Goal: Information Seeking & Learning: Learn about a topic

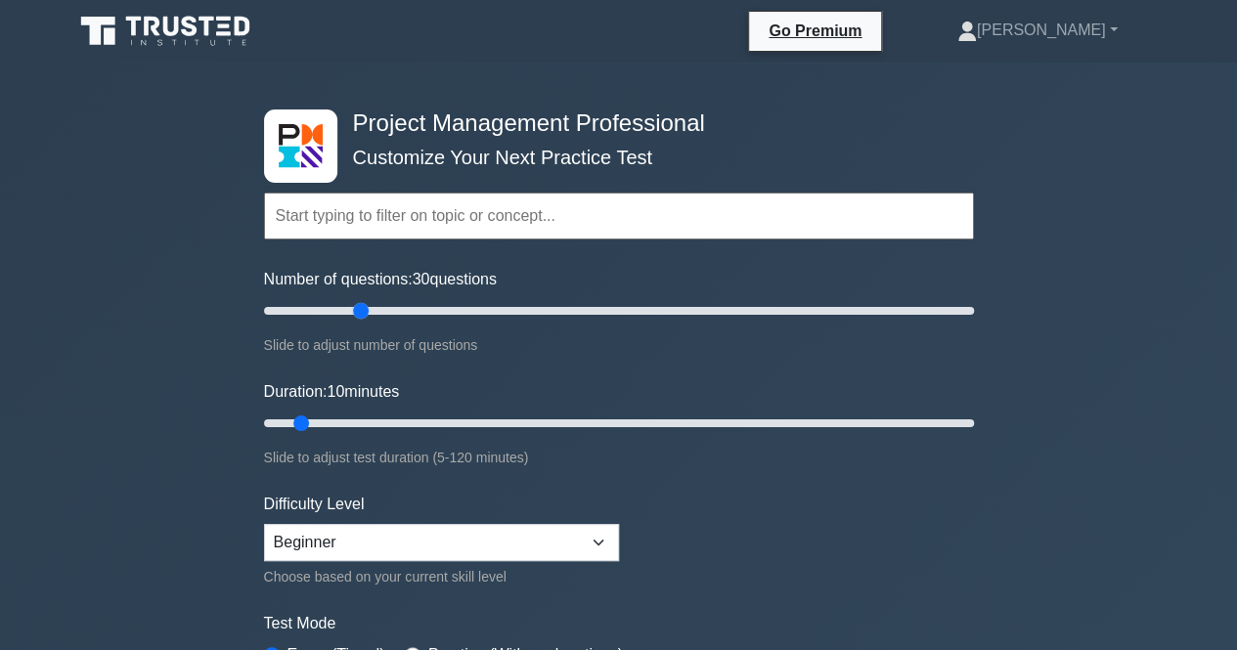
drag, startPoint x: 290, startPoint y: 306, endPoint x: 354, endPoint y: 314, distance: 64.1
type input "30"
click at [354, 314] on input "Number of questions: 30 questions" at bounding box center [619, 310] width 710 height 23
drag, startPoint x: 303, startPoint y: 412, endPoint x: 417, endPoint y: 415, distance: 113.5
type input "30"
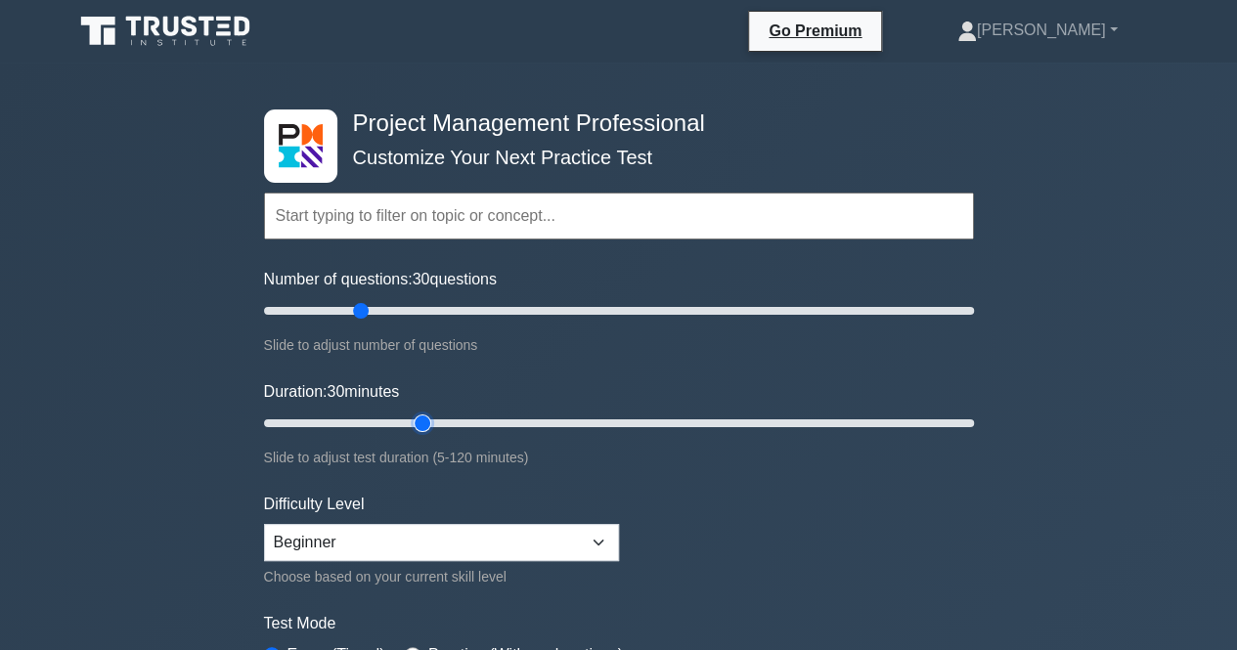
click at [417, 415] on input "Duration: 30 minutes" at bounding box center [619, 423] width 710 height 23
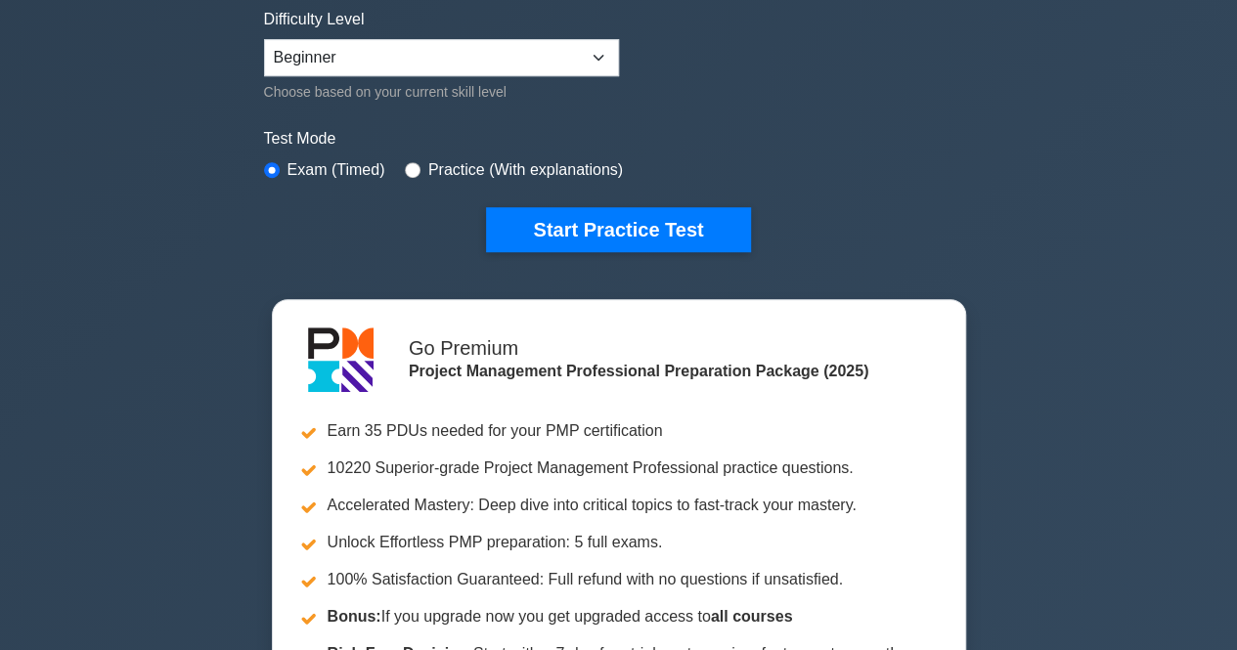
scroll to position [307, 0]
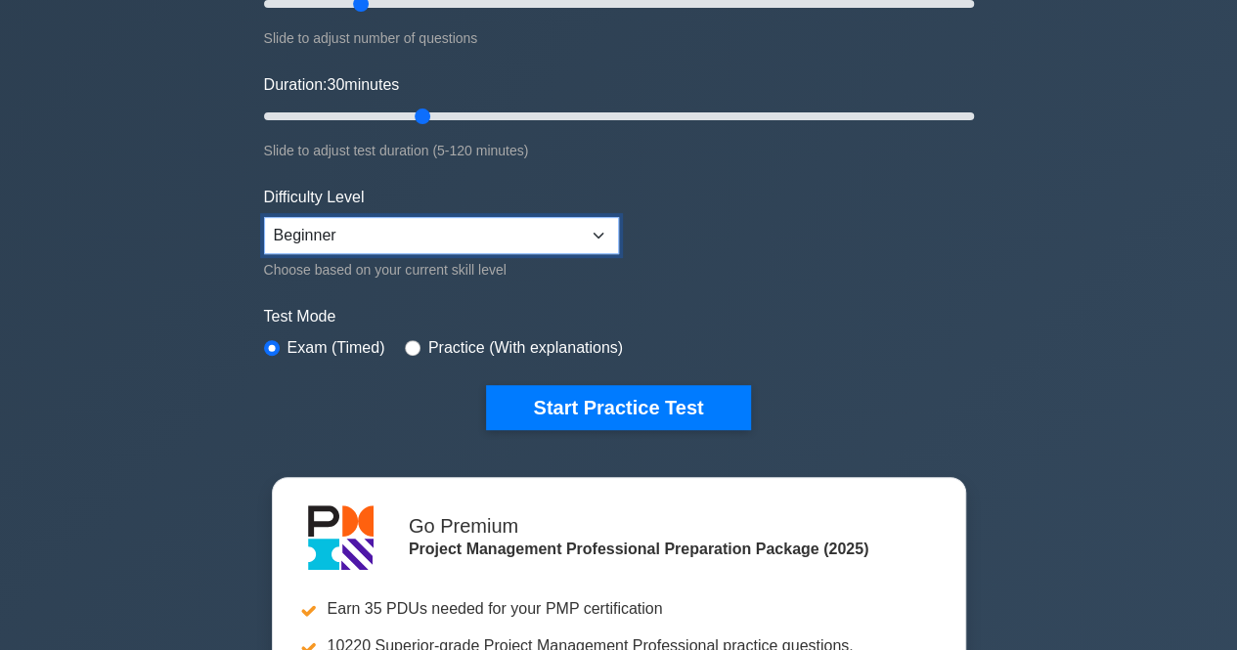
click at [597, 226] on select "Beginner Intermediate Expert" at bounding box center [441, 235] width 355 height 37
click at [264, 217] on select "Beginner Intermediate Expert" at bounding box center [441, 235] width 355 height 37
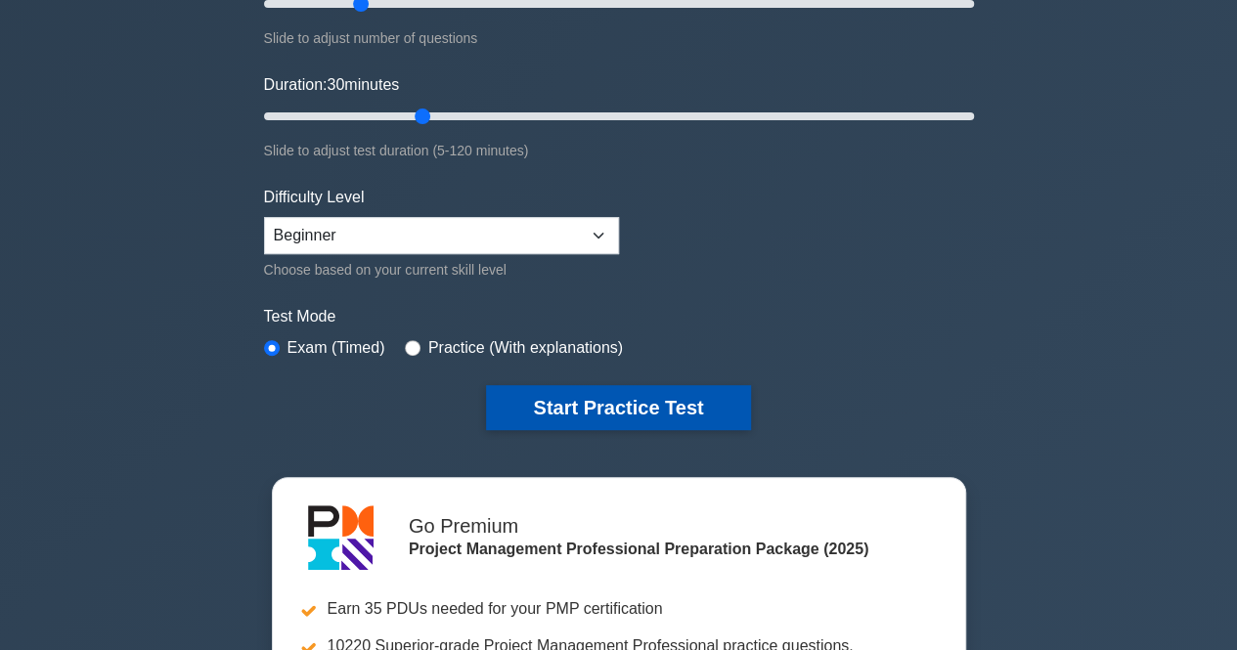
click at [639, 390] on button "Start Practice Test" at bounding box center [618, 407] width 264 height 45
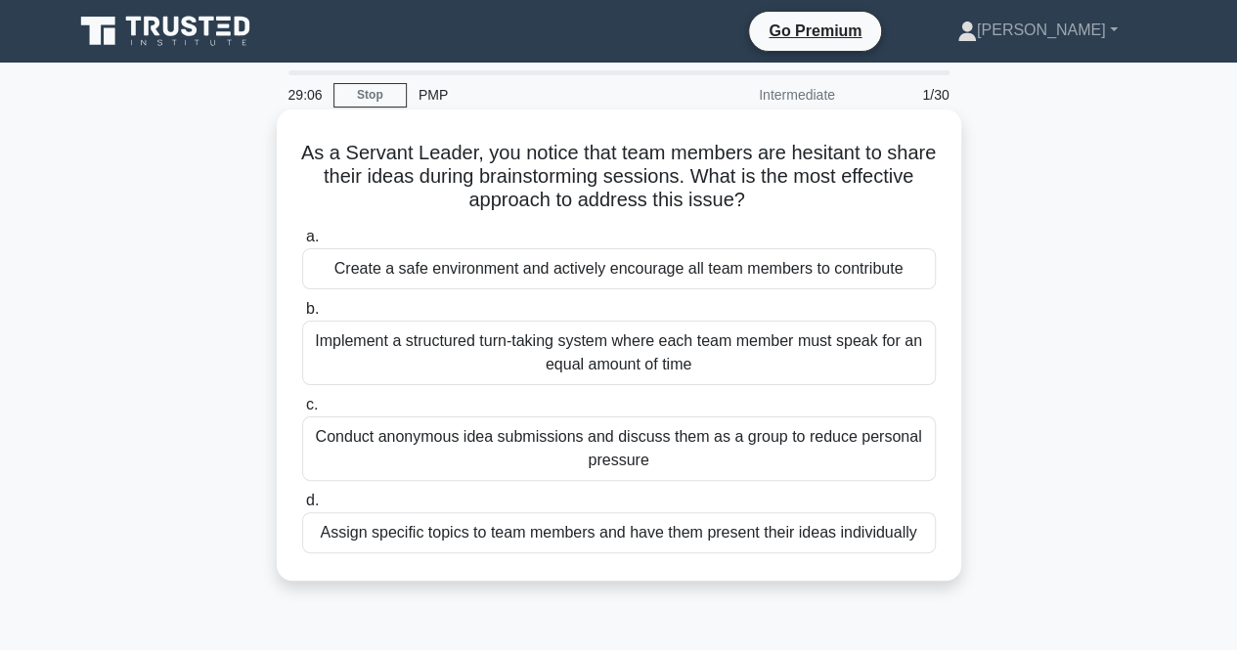
click at [689, 355] on div "Implement a structured turn-taking system where each team member must speak for…" at bounding box center [619, 353] width 634 height 65
click at [302, 316] on input "b. Implement a structured turn-taking system where each team member must speak …" at bounding box center [302, 309] width 0 height 13
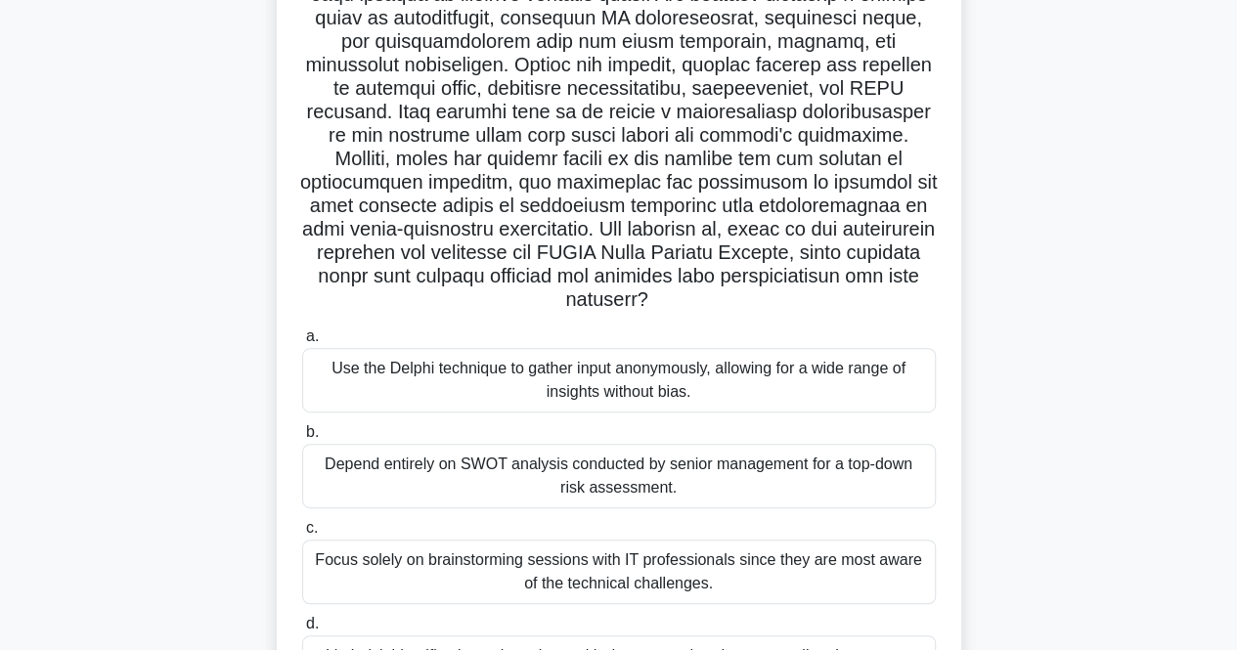
scroll to position [406, 0]
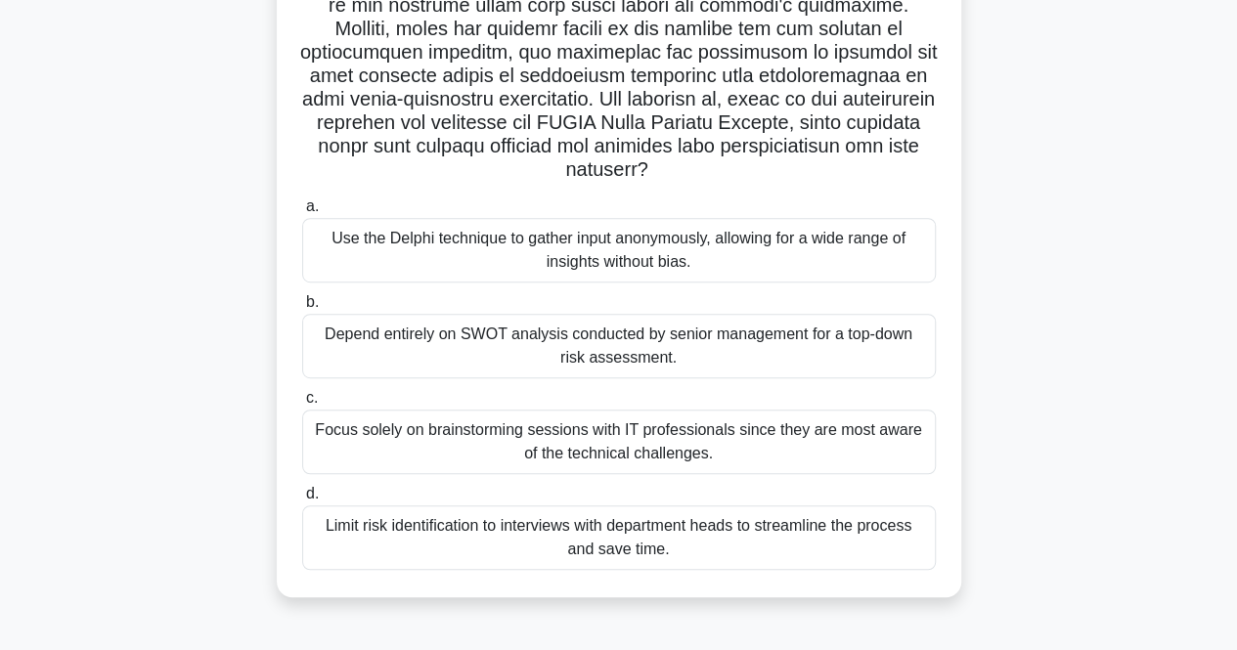
click at [673, 337] on div "Depend entirely on SWOT analysis conducted by senior management for a top-down …" at bounding box center [619, 346] width 634 height 65
click at [302, 309] on input "b. Depend entirely on SWOT analysis conducted by senior management for a top-do…" at bounding box center [302, 302] width 0 height 13
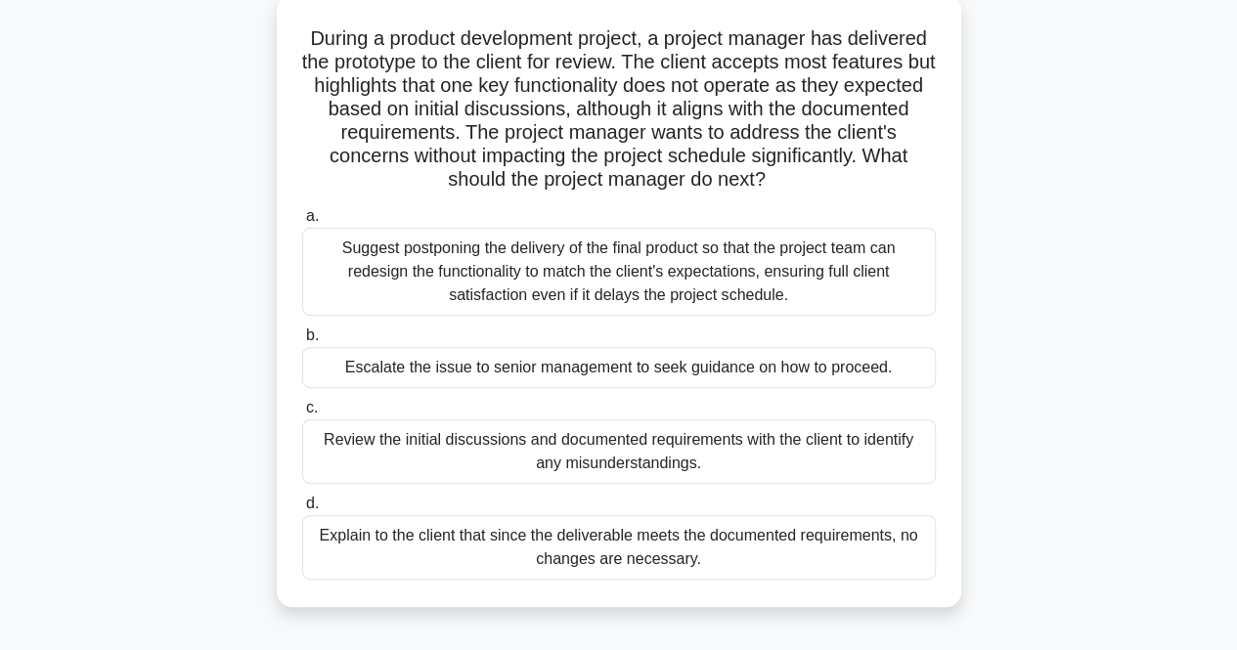
scroll to position [121, 0]
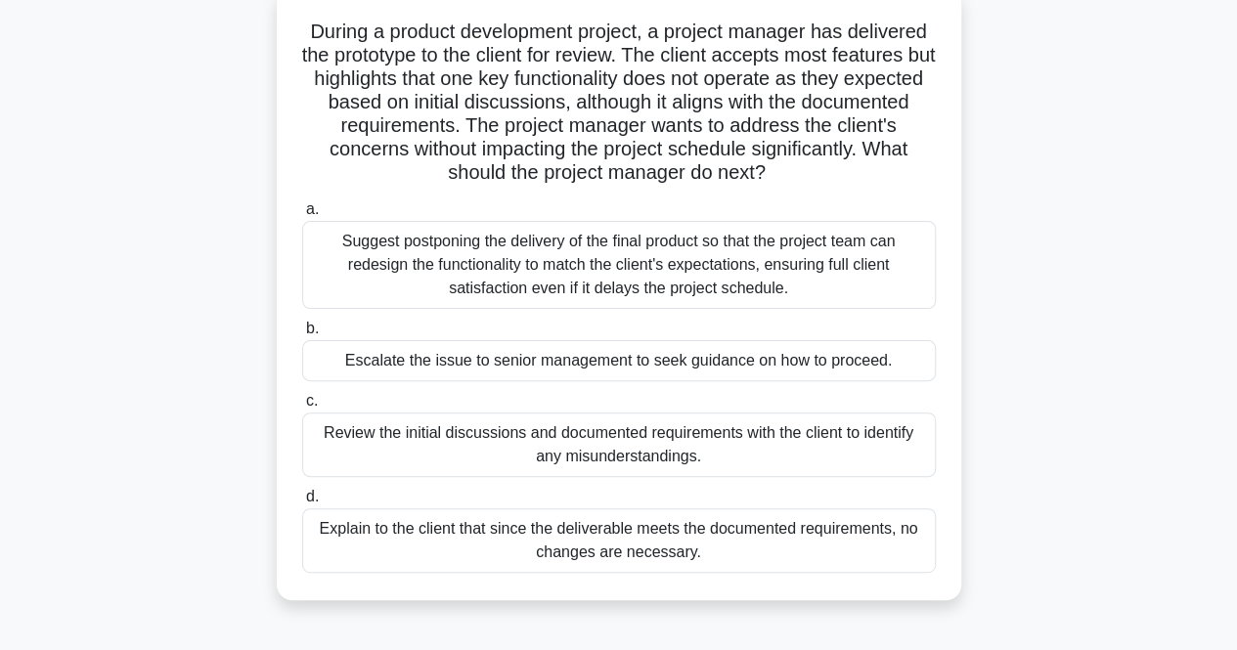
click at [820, 453] on div "Review the initial discussions and documented requirements with the client to i…" at bounding box center [619, 445] width 634 height 65
click at [302, 408] on input "c. Review the initial discussions and documented requirements with the client t…" at bounding box center [302, 401] width 0 height 13
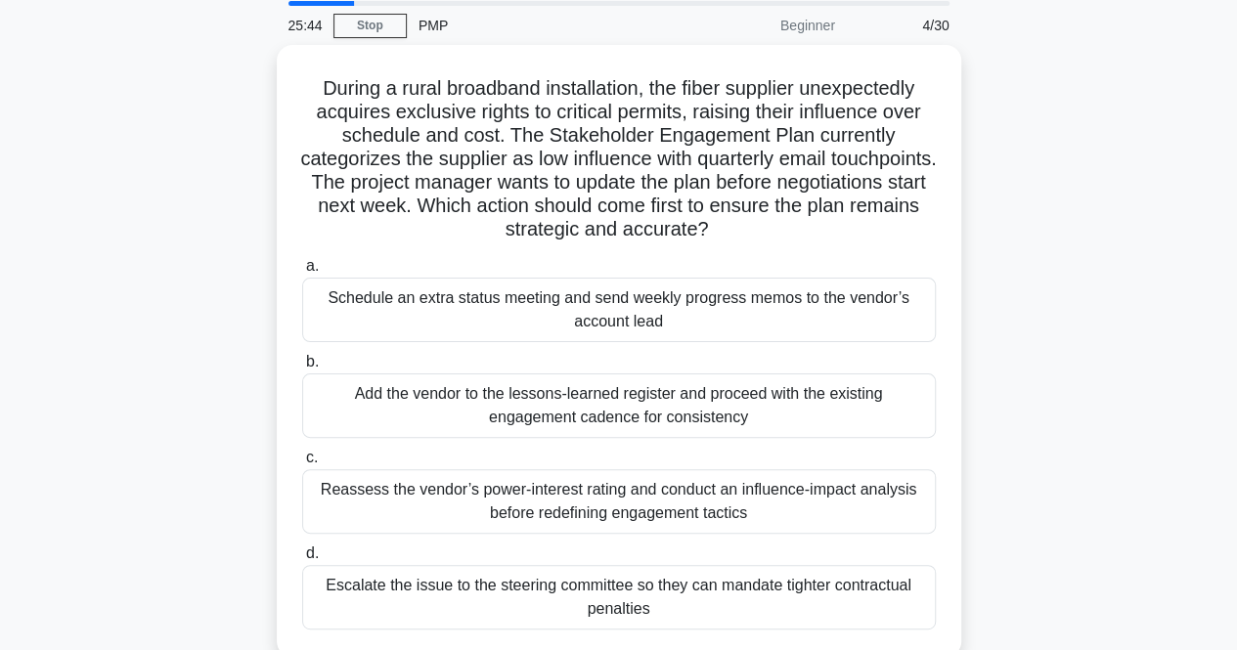
scroll to position [70, 0]
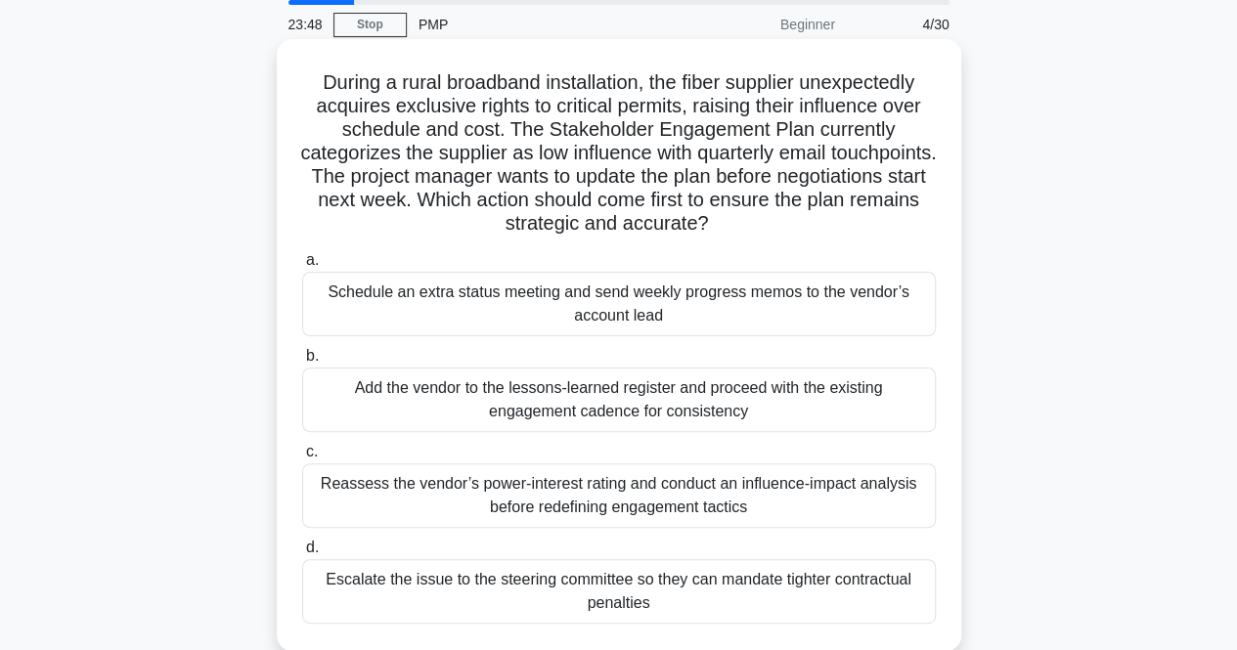
click at [778, 495] on div "Reassess the vendor’s power-interest rating and conduct an influence-impact ana…" at bounding box center [619, 496] width 634 height 65
click at [302, 459] on input "c. Reassess the vendor’s power-interest rating and conduct an influence-impact …" at bounding box center [302, 452] width 0 height 13
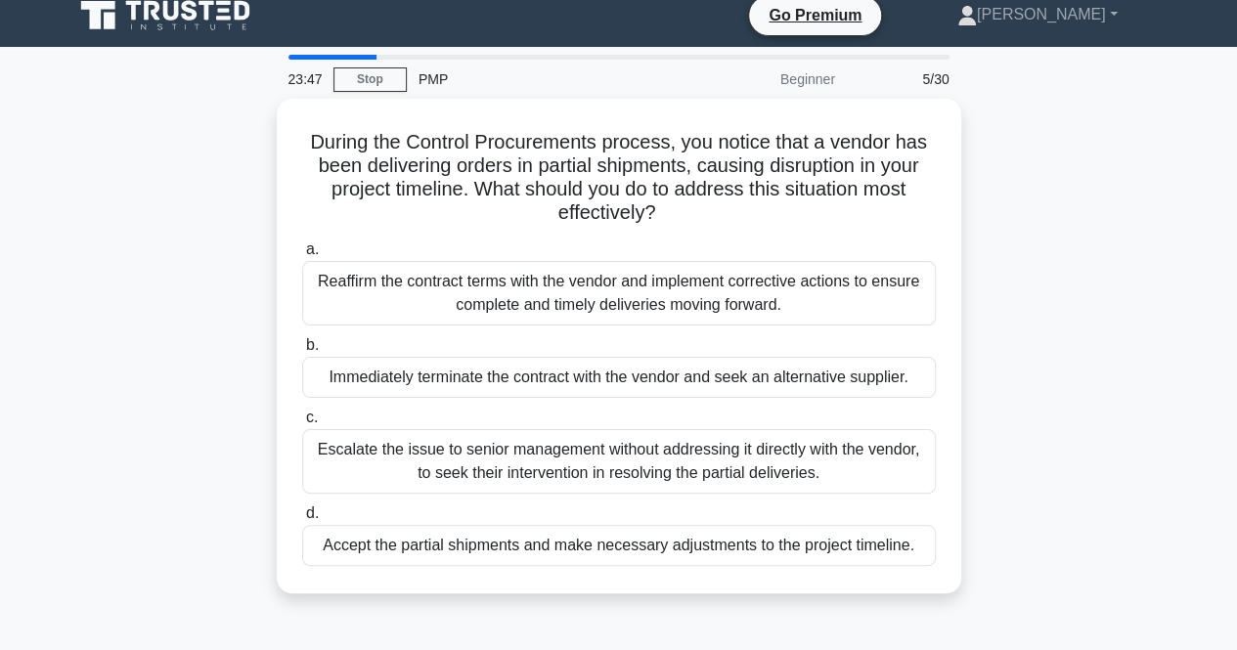
scroll to position [0, 0]
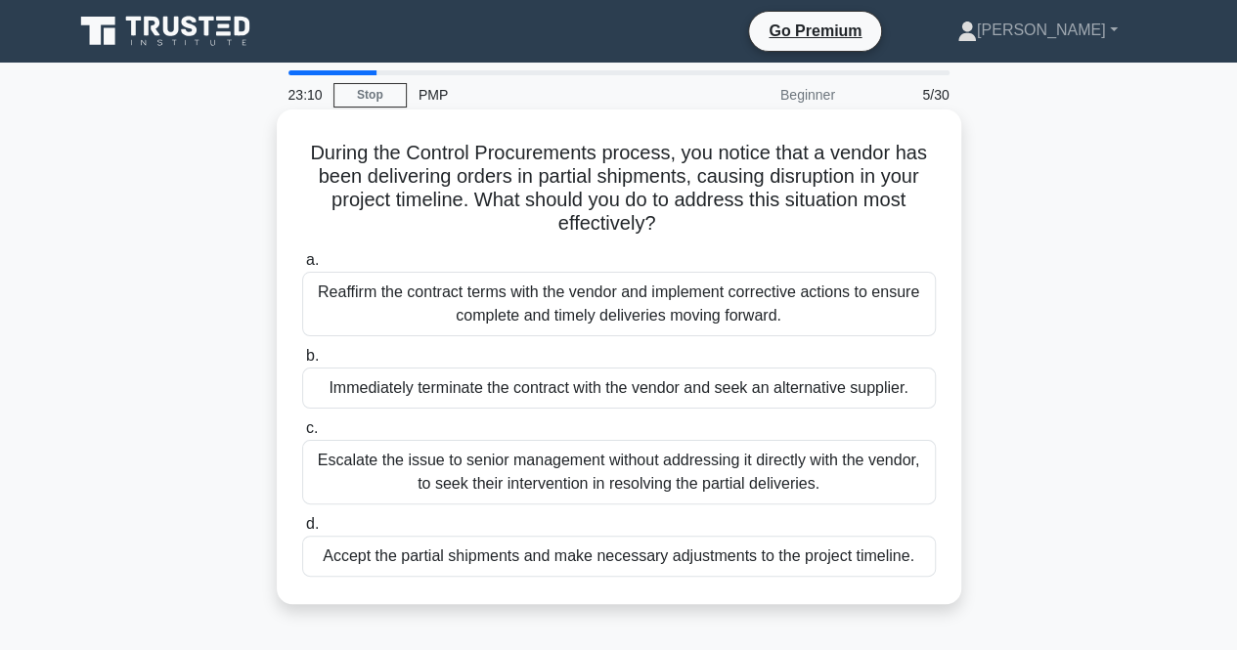
click at [645, 296] on div "Reaffirm the contract terms with the vendor and implement corrective actions to…" at bounding box center [619, 304] width 634 height 65
click at [302, 267] on input "a. Reaffirm the contract terms with the vendor and implement corrective actions…" at bounding box center [302, 260] width 0 height 13
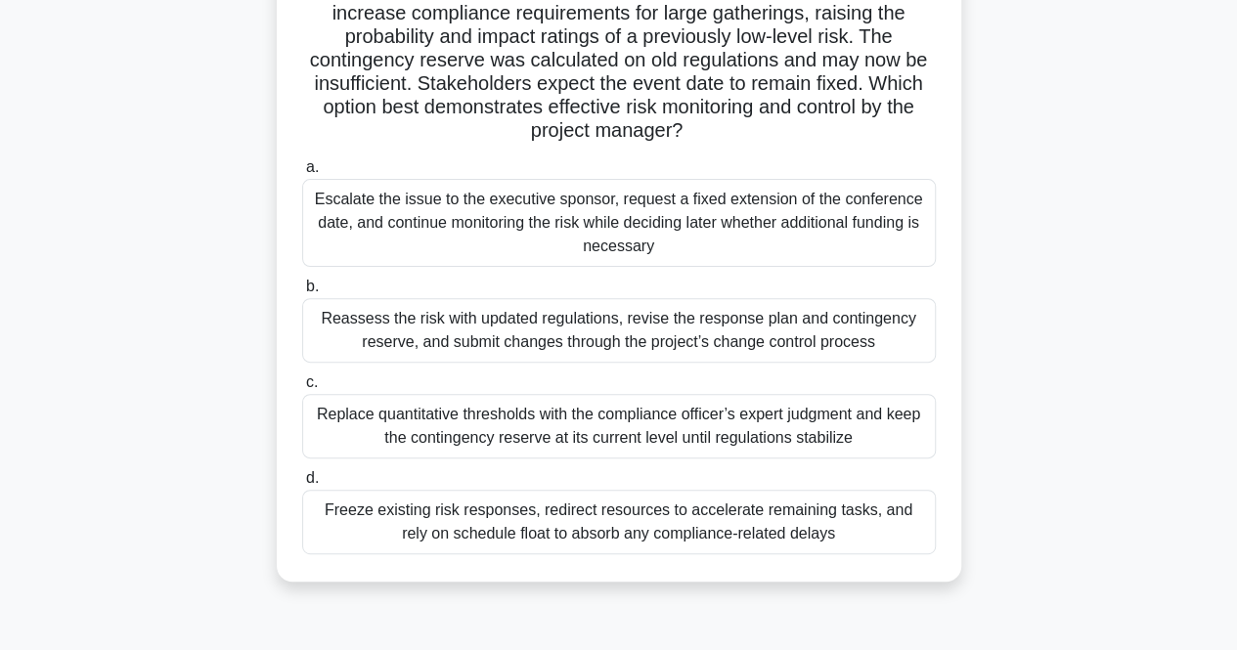
scroll to position [215, 0]
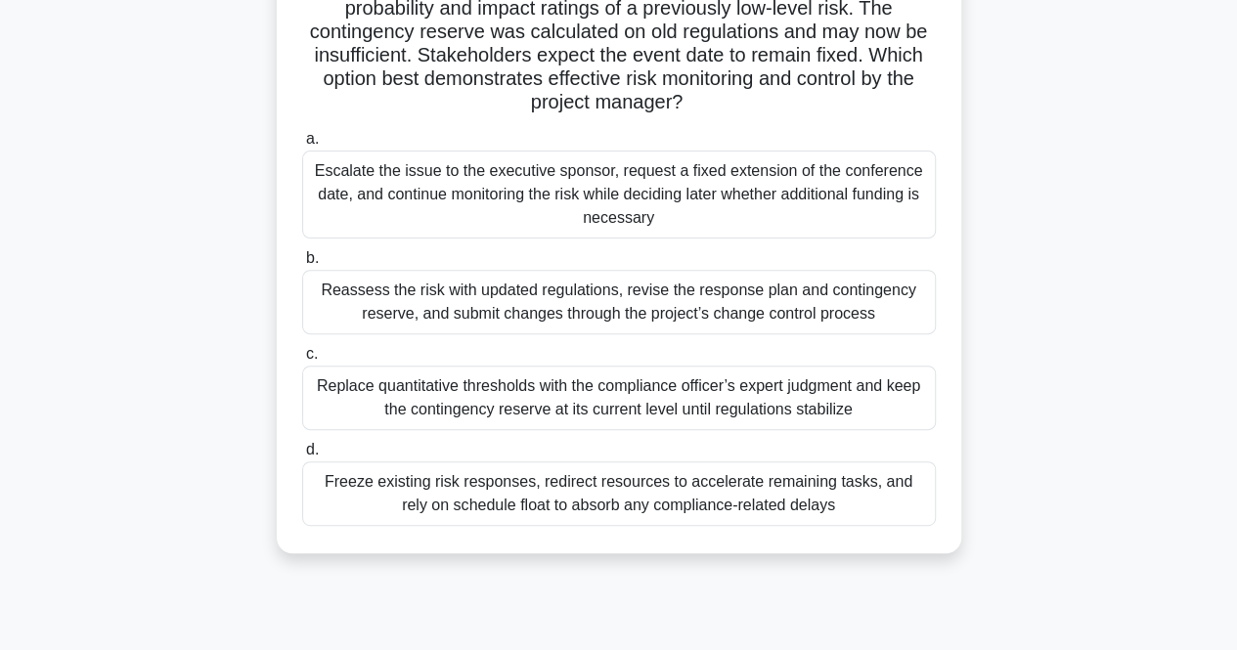
click at [742, 303] on div "Reassess the risk with updated regulations, revise the response plan and contin…" at bounding box center [619, 302] width 634 height 65
click at [302, 265] on input "b. Reassess the risk with updated regulations, revise the response plan and con…" at bounding box center [302, 258] width 0 height 13
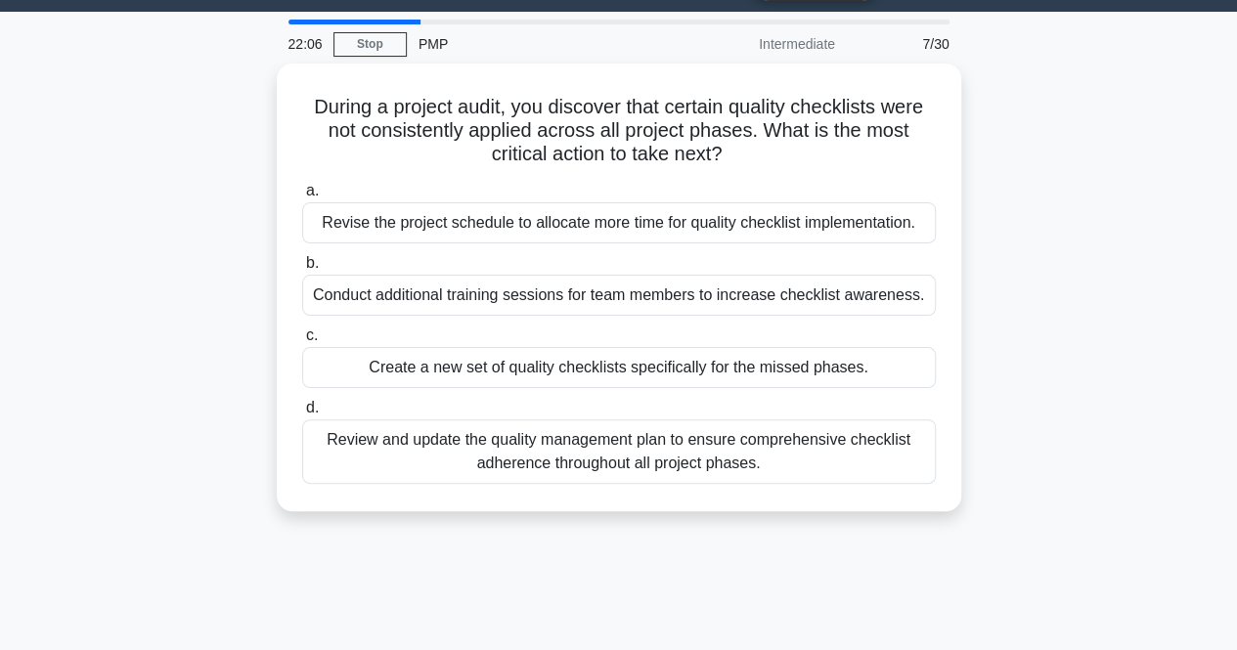
scroll to position [0, 0]
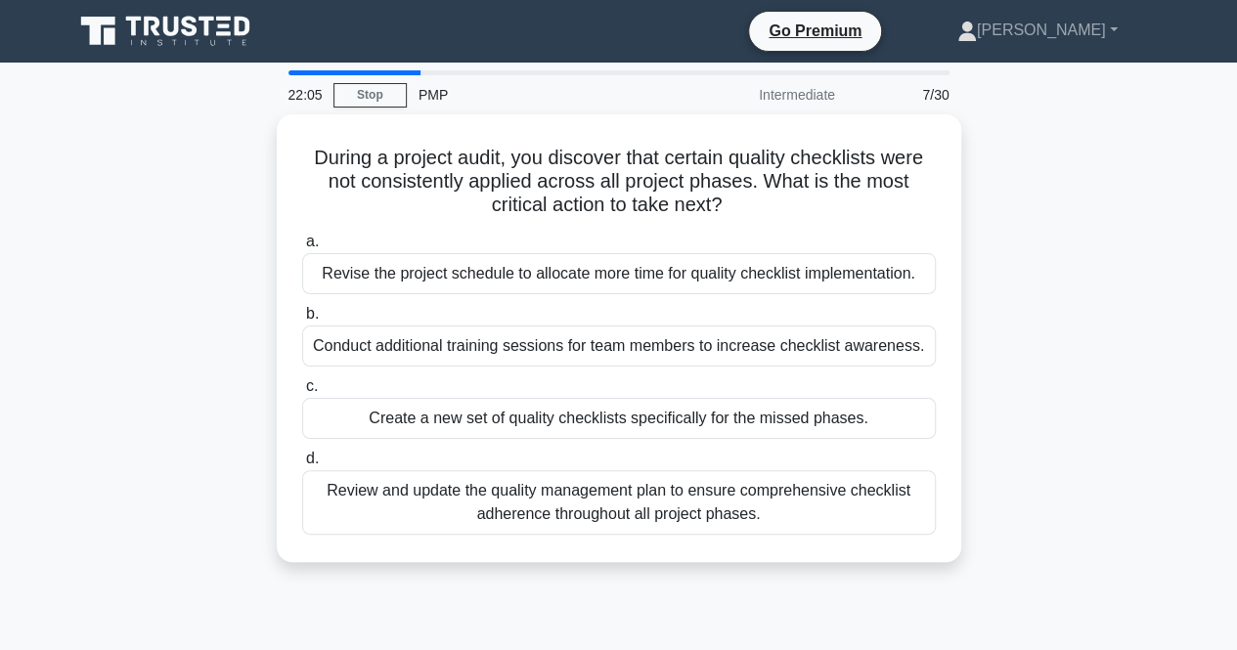
click at [1009, 193] on div "During a project audit, you discover that certain quality checklists were not c…" at bounding box center [619, 349] width 1115 height 471
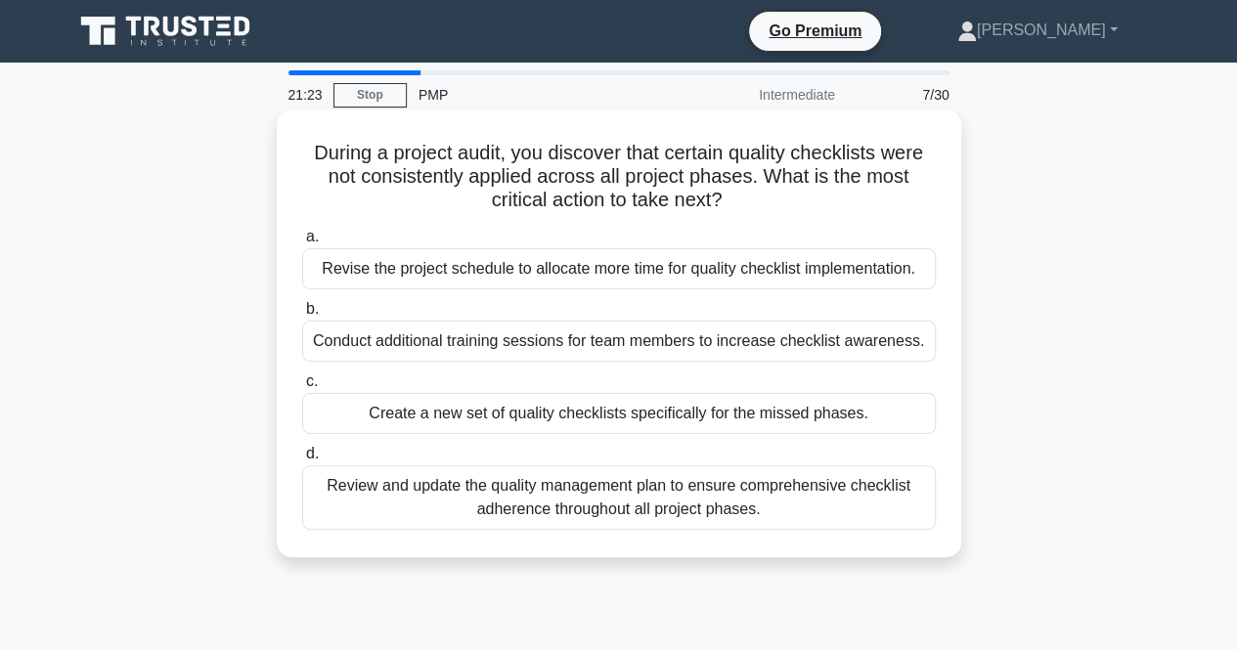
click at [700, 507] on div "Review and update the quality management plan to ensure comprehensive checklist…" at bounding box center [619, 498] width 634 height 65
click at [302, 461] on input "d. Review and update the quality management plan to ensure comprehensive checkl…" at bounding box center [302, 454] width 0 height 13
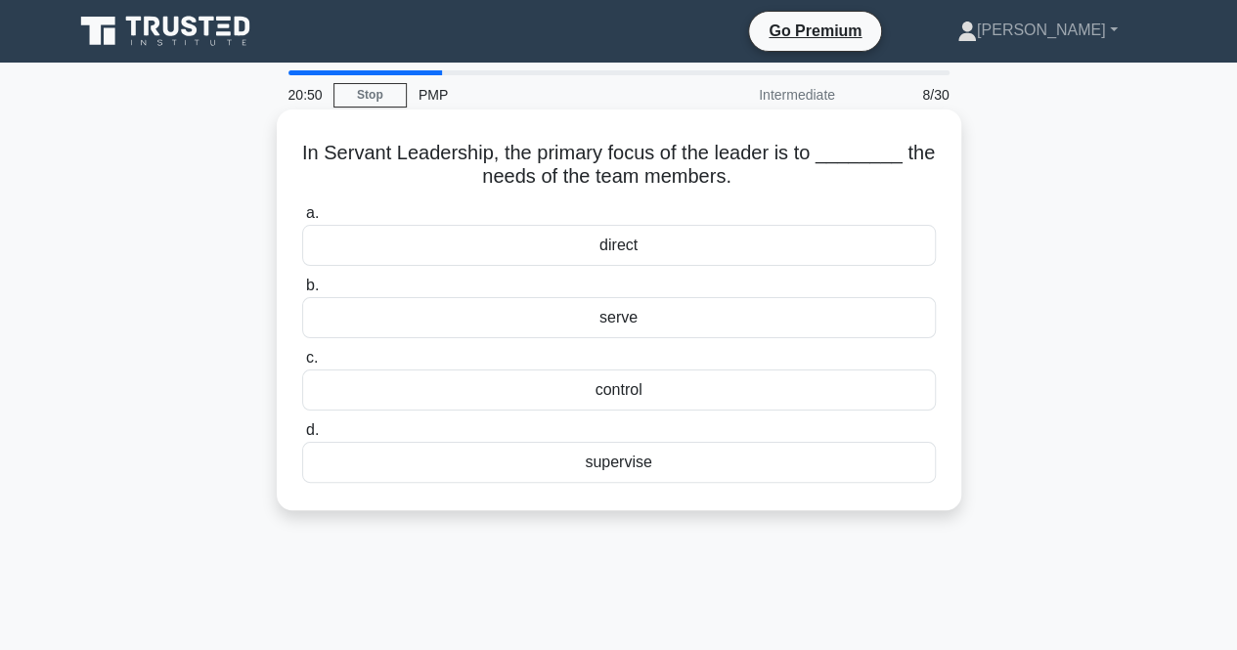
click at [606, 323] on div "serve" at bounding box center [619, 317] width 634 height 41
click at [302, 292] on input "b. serve" at bounding box center [302, 286] width 0 height 13
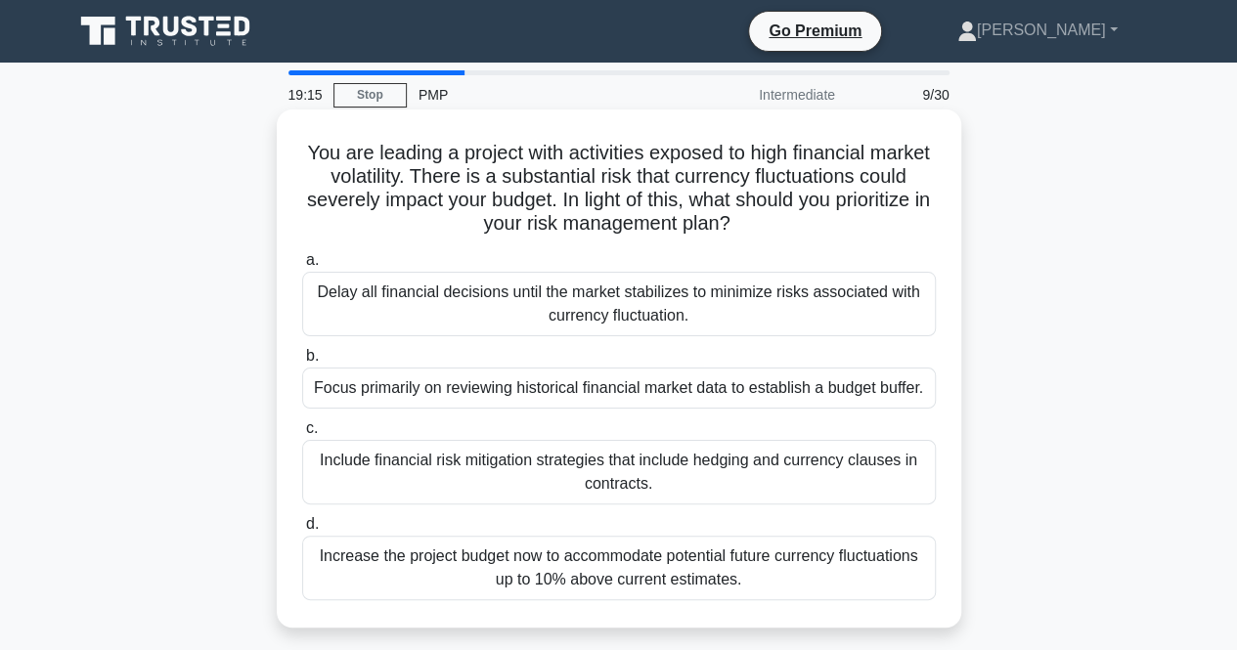
click at [837, 380] on div "Focus primarily on reviewing historical financial market data to establish a bu…" at bounding box center [619, 388] width 634 height 41
click at [302, 363] on input "b. Focus primarily on reviewing historical financial market data to establish a…" at bounding box center [302, 356] width 0 height 13
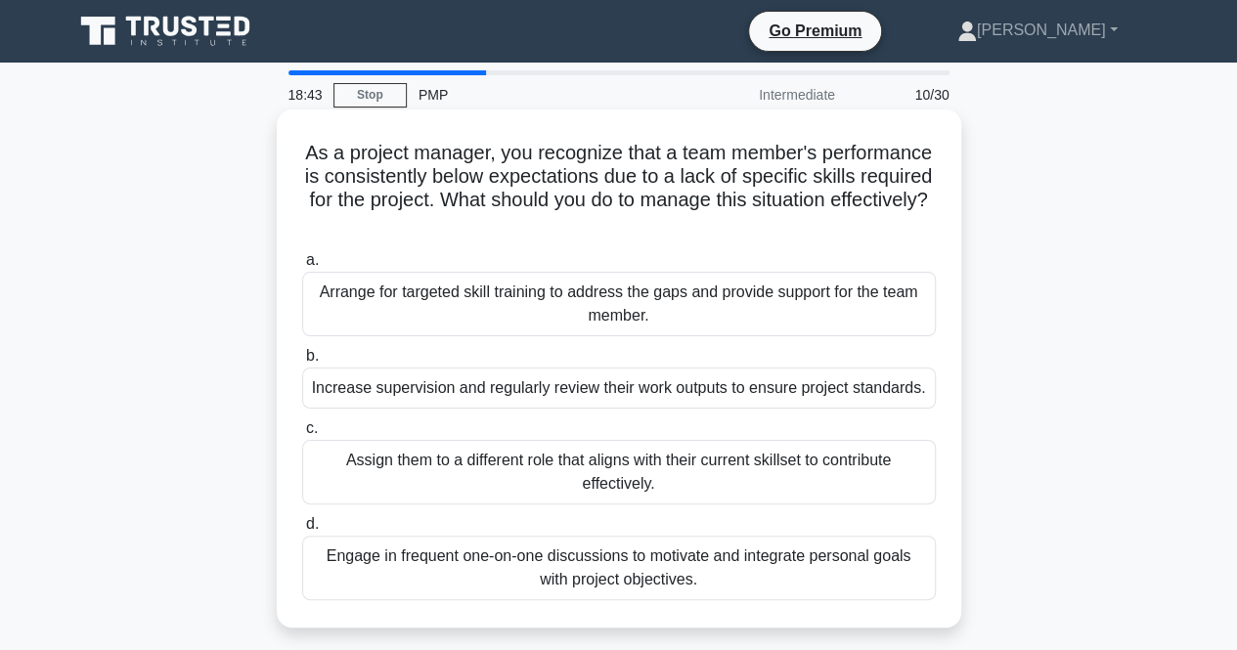
click at [767, 457] on div "Assign them to a different role that aligns with their current skillset to cont…" at bounding box center [619, 472] width 634 height 65
click at [302, 435] on input "c. Assign them to a different role that aligns with their current skillset to c…" at bounding box center [302, 429] width 0 height 13
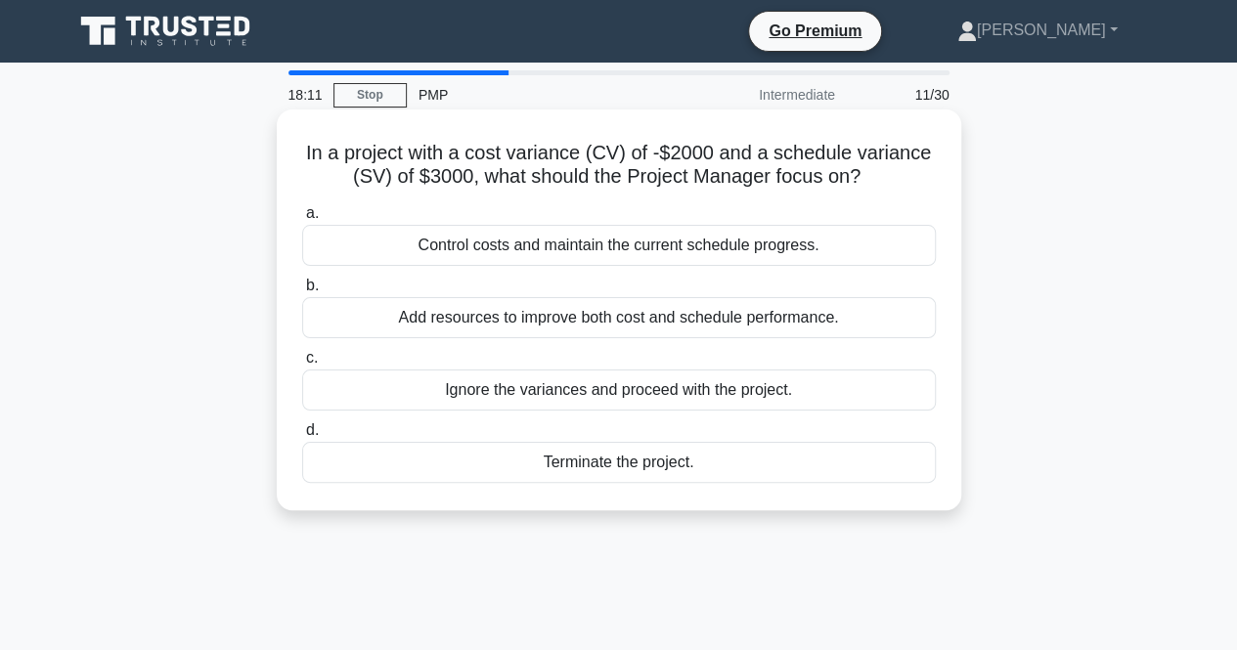
click at [706, 334] on div "Add resources to improve both cost and schedule performance." at bounding box center [619, 317] width 634 height 41
click at [302, 292] on input "b. Add resources to improve both cost and schedule performance." at bounding box center [302, 286] width 0 height 13
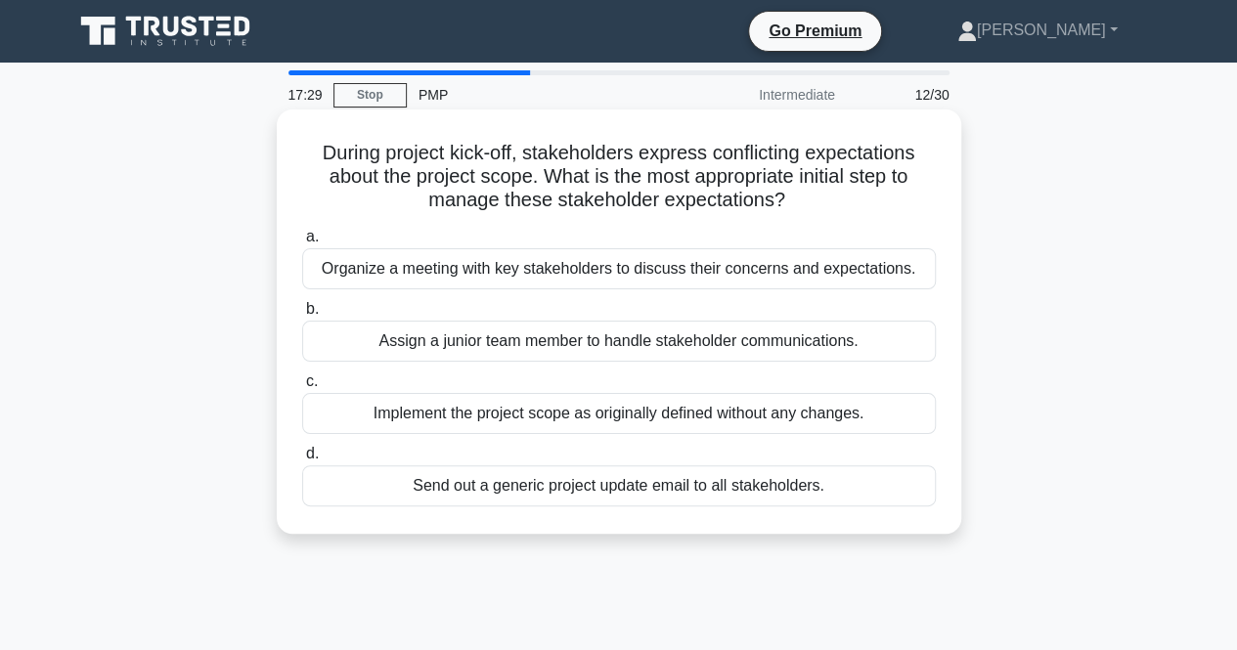
click at [689, 268] on div "Organize a meeting with key stakeholders to discuss their concerns and expectat…" at bounding box center [619, 268] width 634 height 41
click at [302, 244] on input "a. Organize a meeting with key stakeholders to discuss their concerns and expec…" at bounding box center [302, 237] width 0 height 13
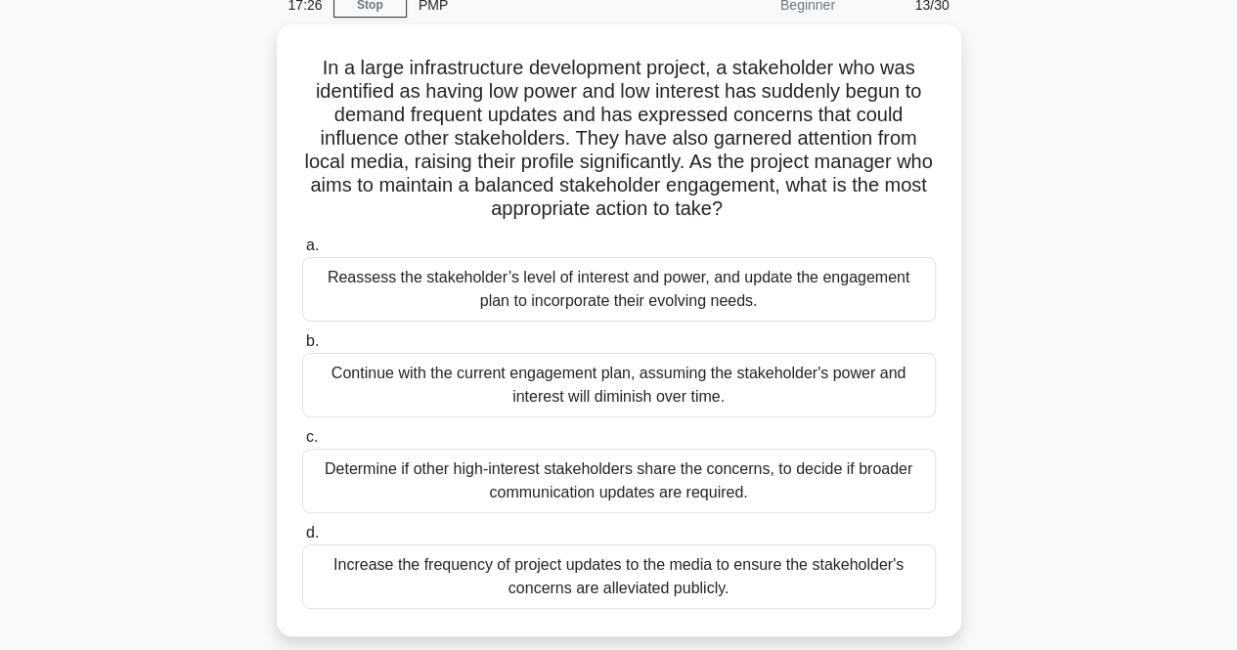
scroll to position [88, 0]
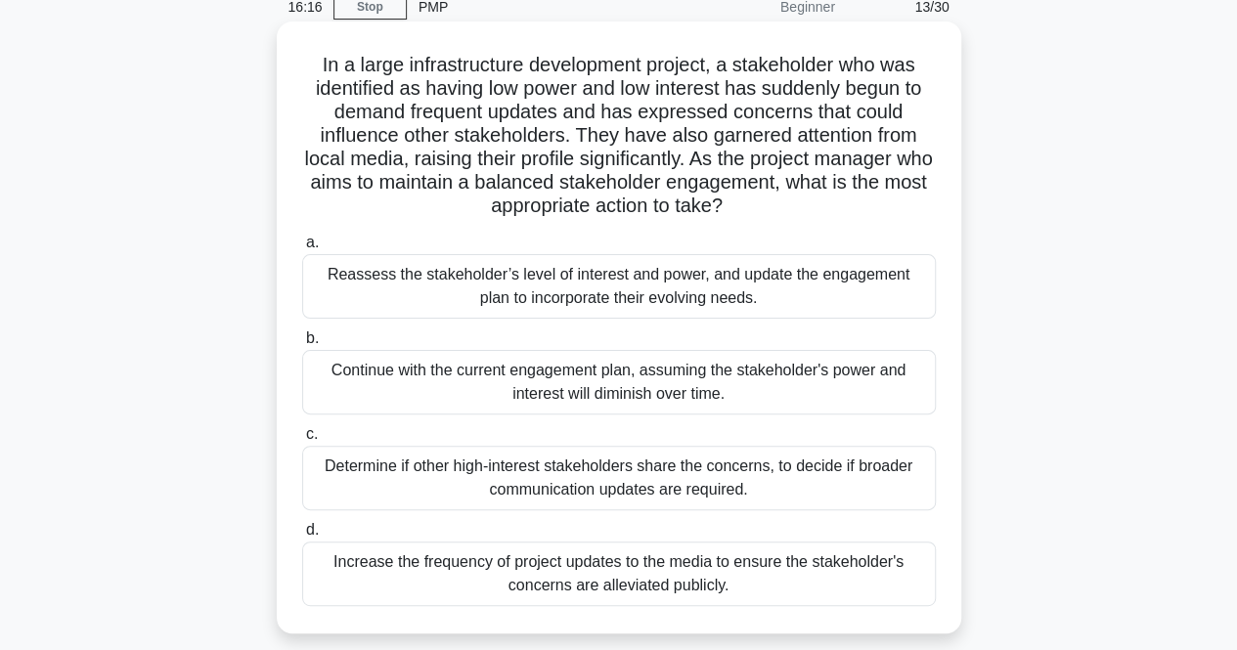
click at [796, 294] on div "Reassess the stakeholder’s level of interest and power, and update the engageme…" at bounding box center [619, 286] width 634 height 65
click at [302, 249] on input "a. Reassess the stakeholder’s level of interest and power, and update the engag…" at bounding box center [302, 243] width 0 height 13
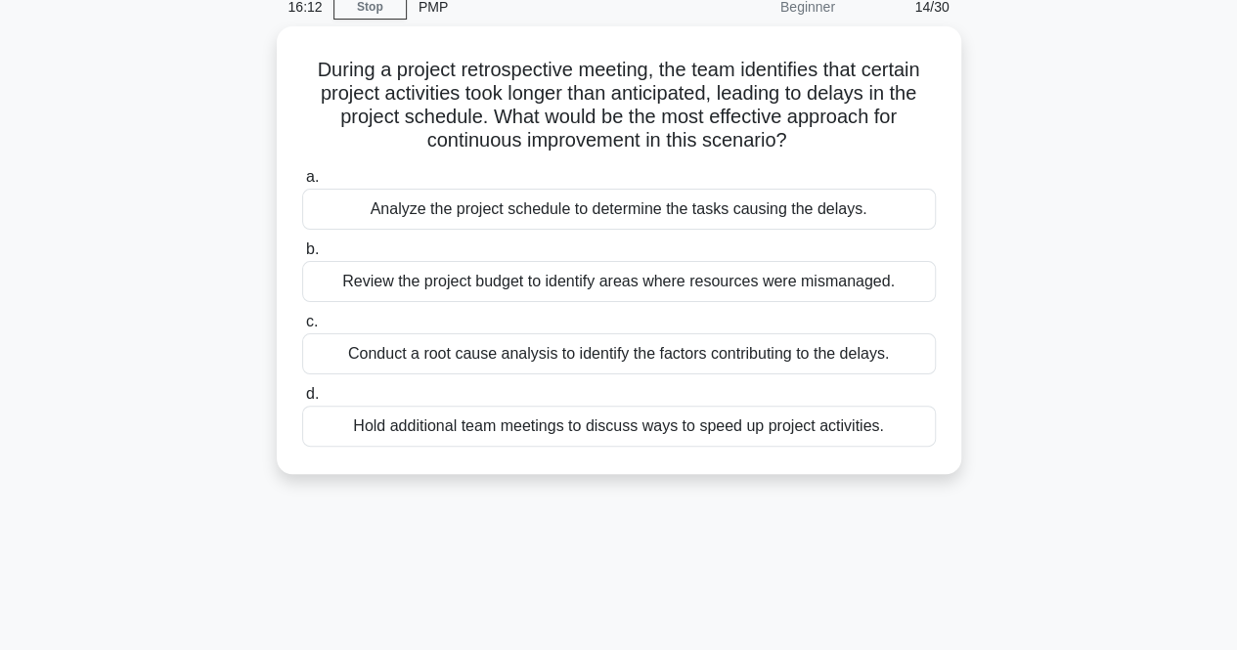
scroll to position [0, 0]
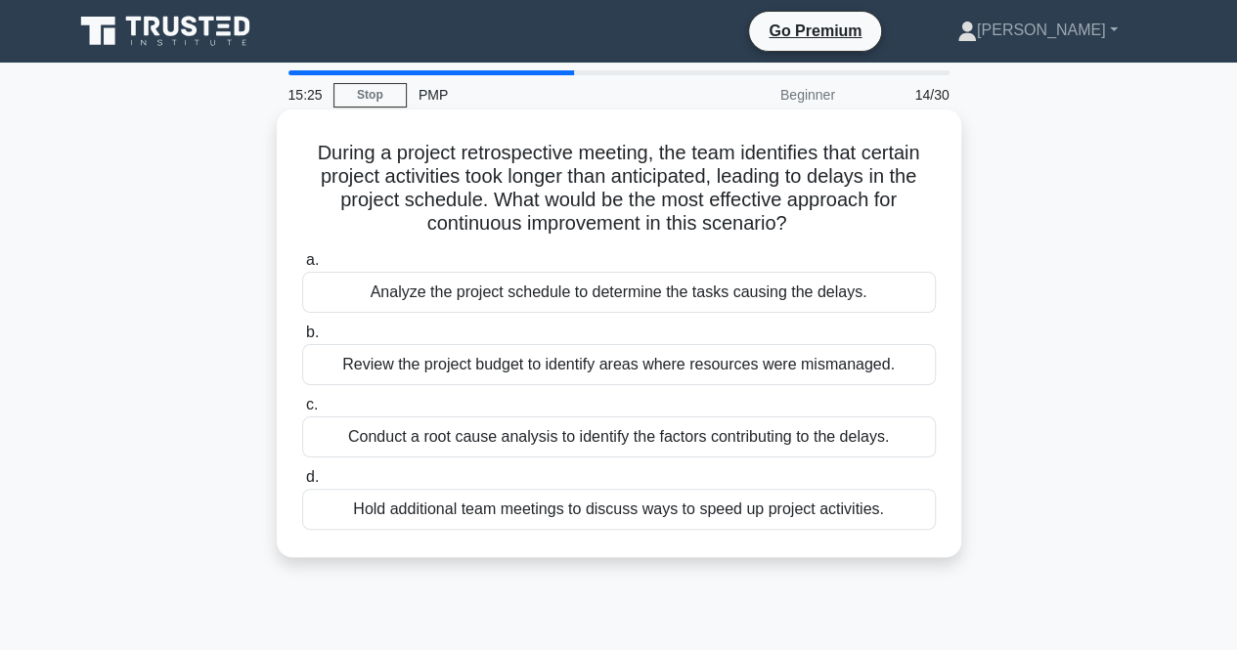
click at [606, 514] on div "Hold additional team meetings to discuss ways to speed up project activities." at bounding box center [619, 509] width 634 height 41
click at [302, 484] on input "d. Hold additional team meetings to discuss ways to speed up project activities." at bounding box center [302, 477] width 0 height 13
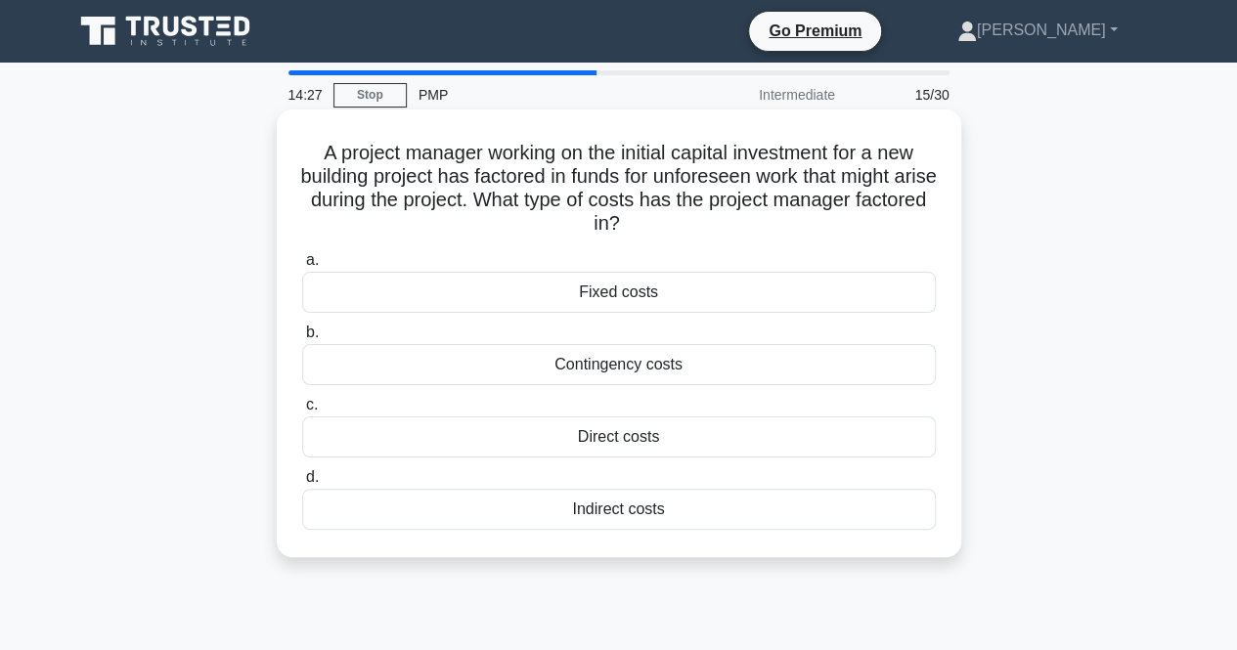
click at [627, 371] on div "Contingency costs" at bounding box center [619, 364] width 634 height 41
click at [302, 339] on input "b. Contingency costs" at bounding box center [302, 333] width 0 height 13
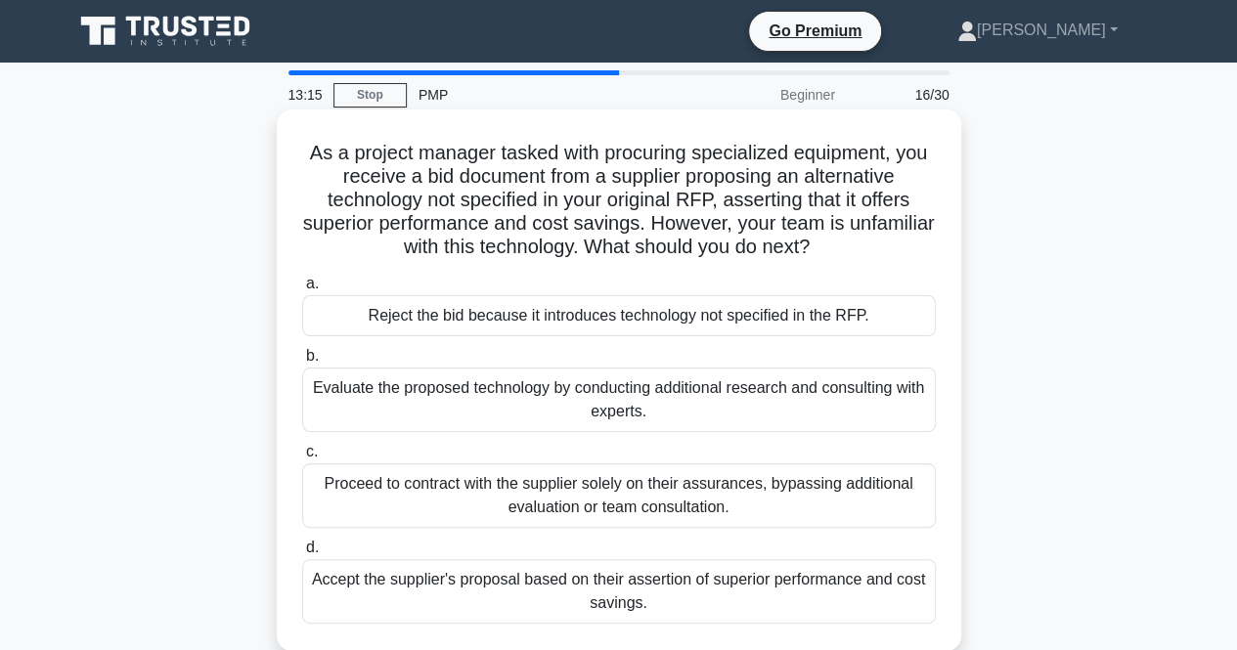
click at [563, 404] on div "Evaluate the proposed technology by conducting additional research and consulti…" at bounding box center [619, 400] width 634 height 65
click at [302, 363] on input "b. Evaluate the proposed technology by conducting additional research and consu…" at bounding box center [302, 356] width 0 height 13
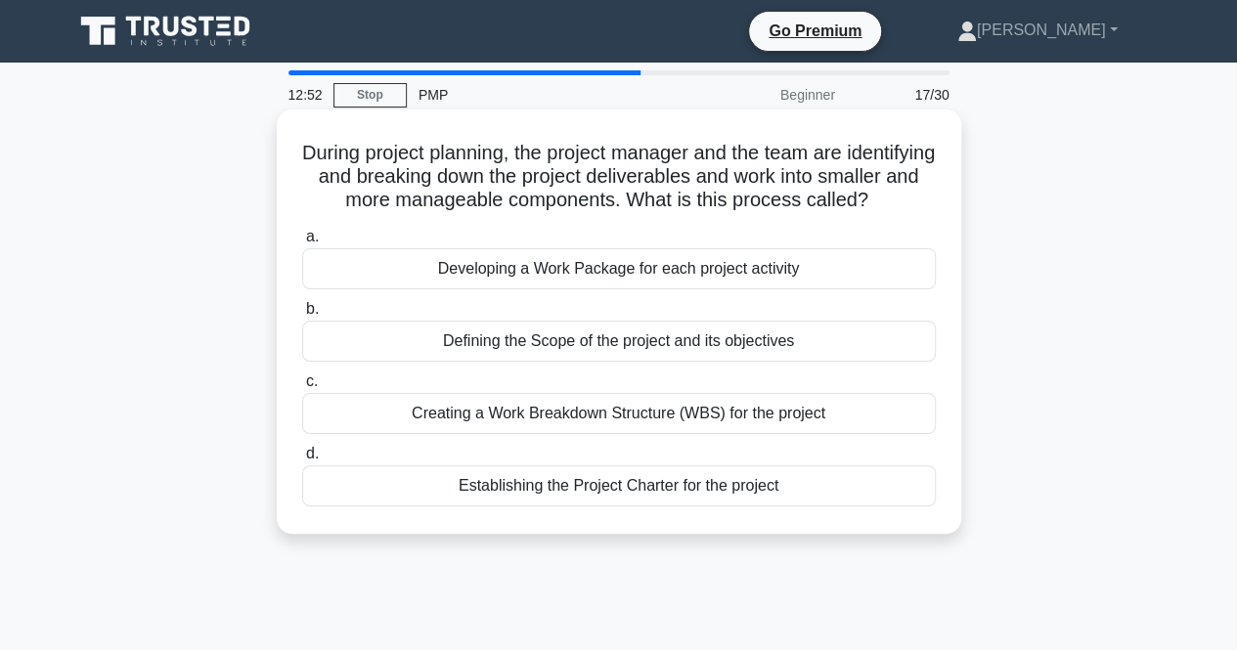
click at [620, 434] on div "Creating a Work Breakdown Structure (WBS) for the project" at bounding box center [619, 413] width 634 height 41
click at [302, 388] on input "c. Creating a Work Breakdown Structure (WBS) for the project" at bounding box center [302, 382] width 0 height 13
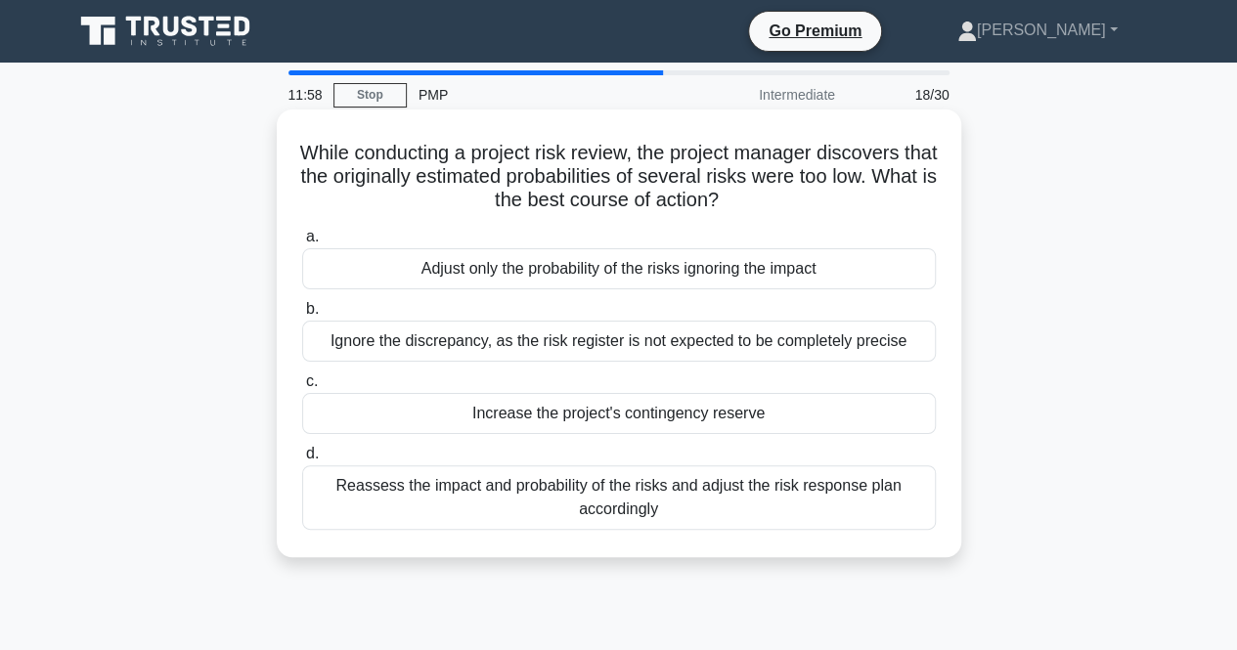
click at [750, 506] on div "Reassess the impact and probability of the risks and adjust the risk response p…" at bounding box center [619, 498] width 634 height 65
click at [302, 461] on input "d. Reassess the impact and probability of the risks and adjust the risk respons…" at bounding box center [302, 454] width 0 height 13
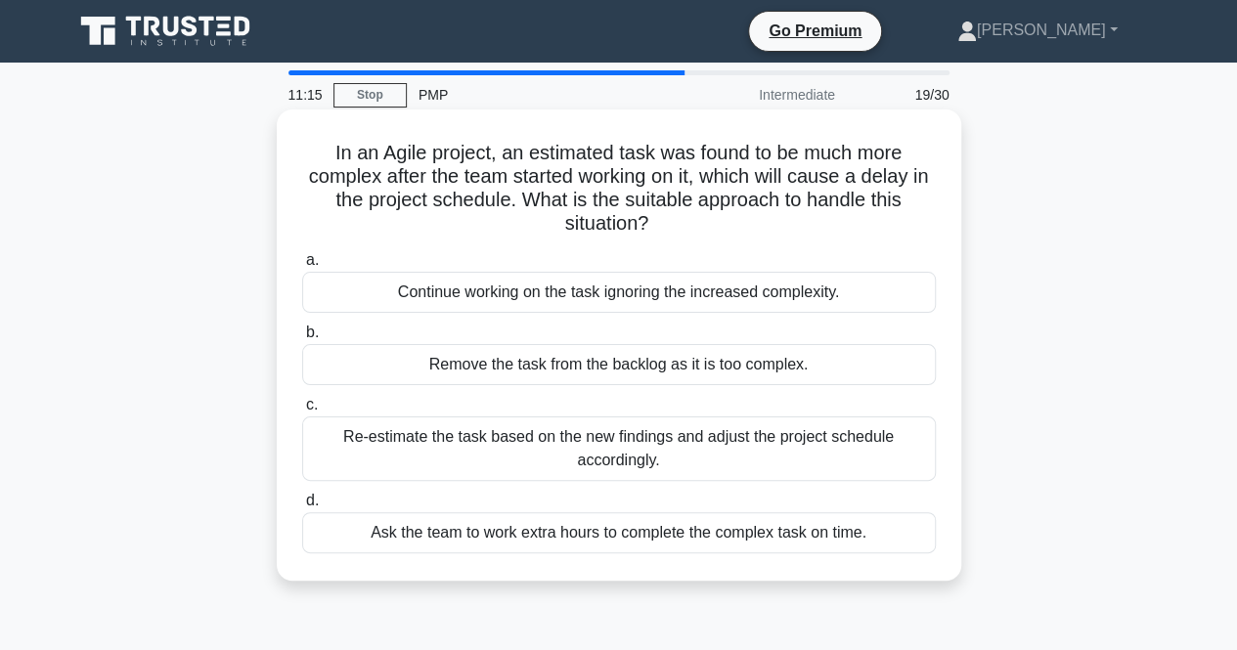
click at [808, 446] on div "Re-estimate the task based on the new findings and adjust the project schedule …" at bounding box center [619, 449] width 634 height 65
click at [302, 412] on input "c. Re-estimate the task based on the new findings and adjust the project schedu…" at bounding box center [302, 405] width 0 height 13
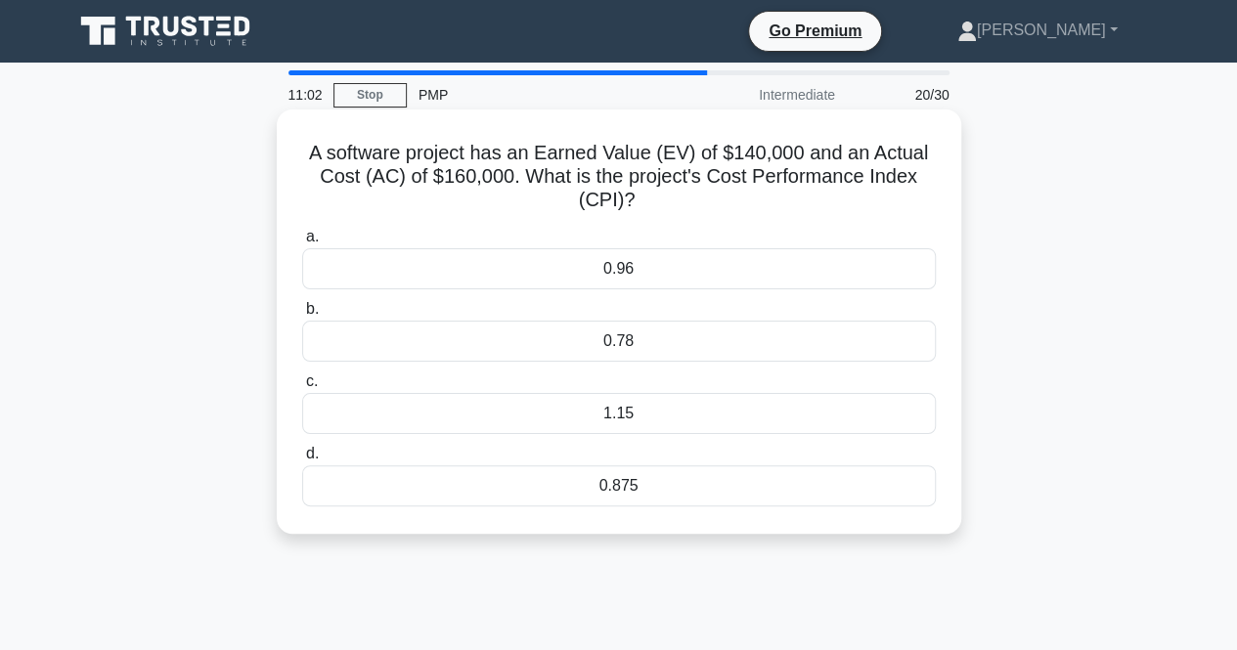
click at [714, 281] on div "0.96" at bounding box center [619, 268] width 634 height 41
click at [302, 244] on input "a. 0.96" at bounding box center [302, 237] width 0 height 13
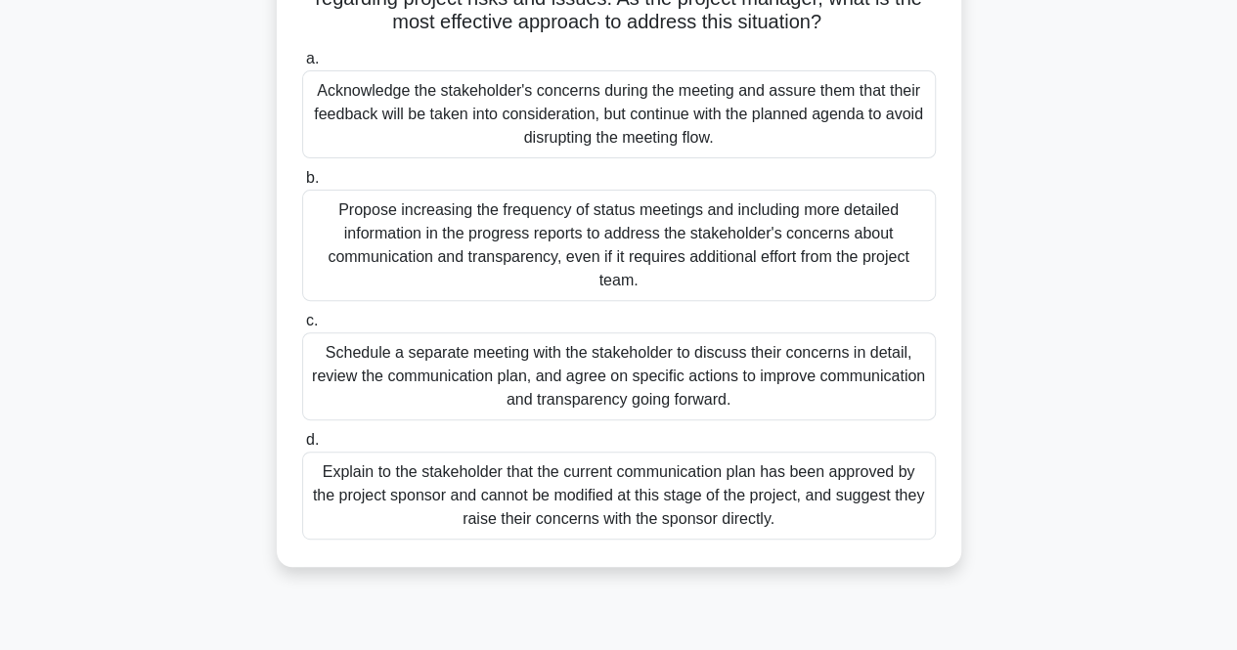
scroll to position [203, 0]
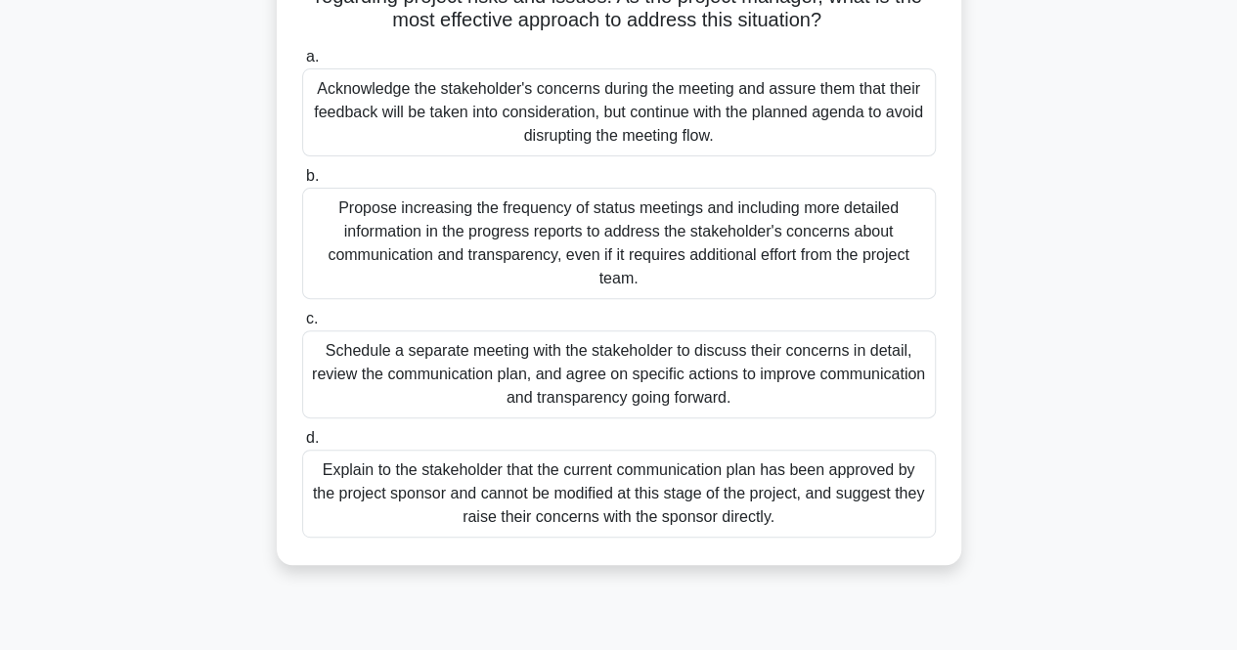
click at [833, 386] on div "Schedule a separate meeting with the stakeholder to discuss their concerns in d…" at bounding box center [619, 375] width 634 height 88
click at [302, 326] on input "c. Schedule a separate meeting with the stakeholder to discuss their concerns i…" at bounding box center [302, 319] width 0 height 13
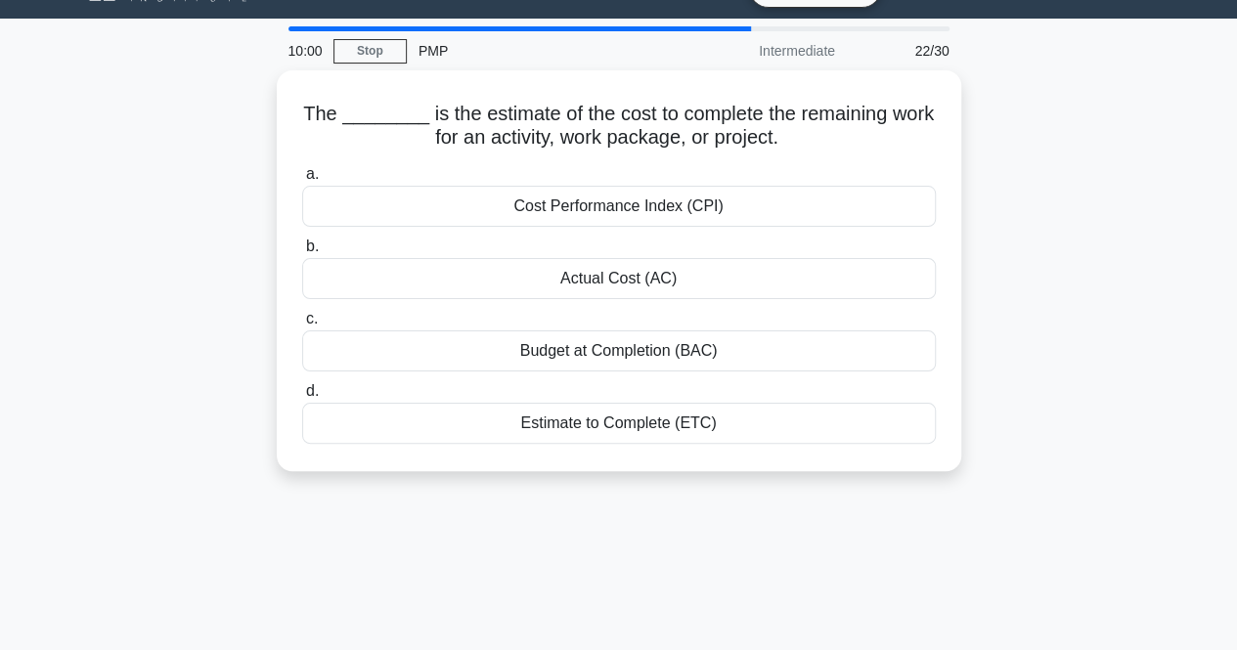
scroll to position [0, 0]
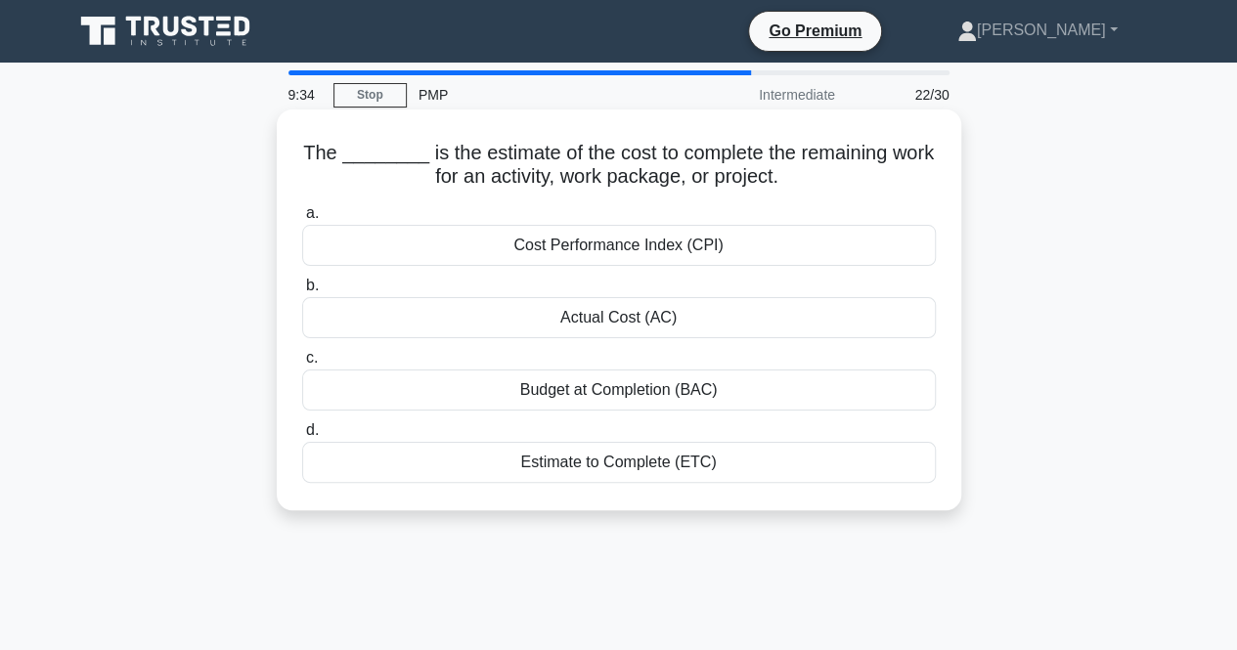
click at [645, 394] on div "Budget at Completion (BAC)" at bounding box center [619, 390] width 634 height 41
click at [302, 365] on input "c. Budget at Completion (BAC)" at bounding box center [302, 358] width 0 height 13
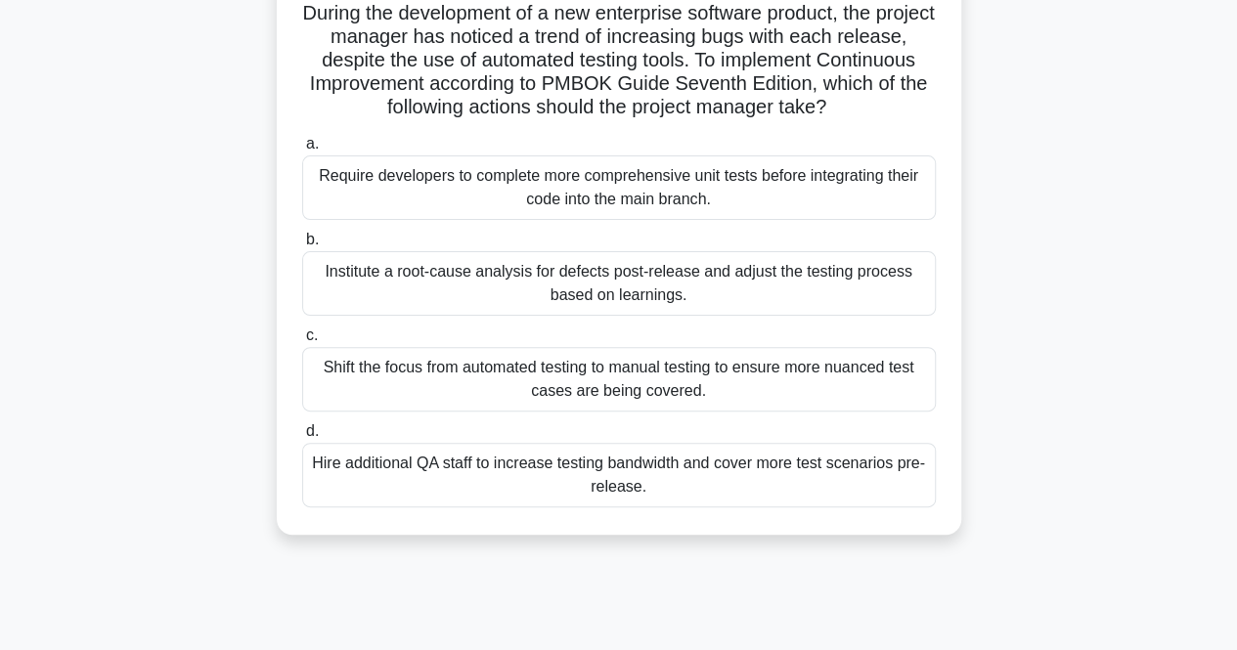
scroll to position [140, 0]
click at [767, 181] on div "Require developers to complete more comprehensive unit tests before integrating…" at bounding box center [619, 188] width 634 height 65
click at [302, 151] on input "a. Require developers to complete more comprehensive unit tests before integrat…" at bounding box center [302, 144] width 0 height 13
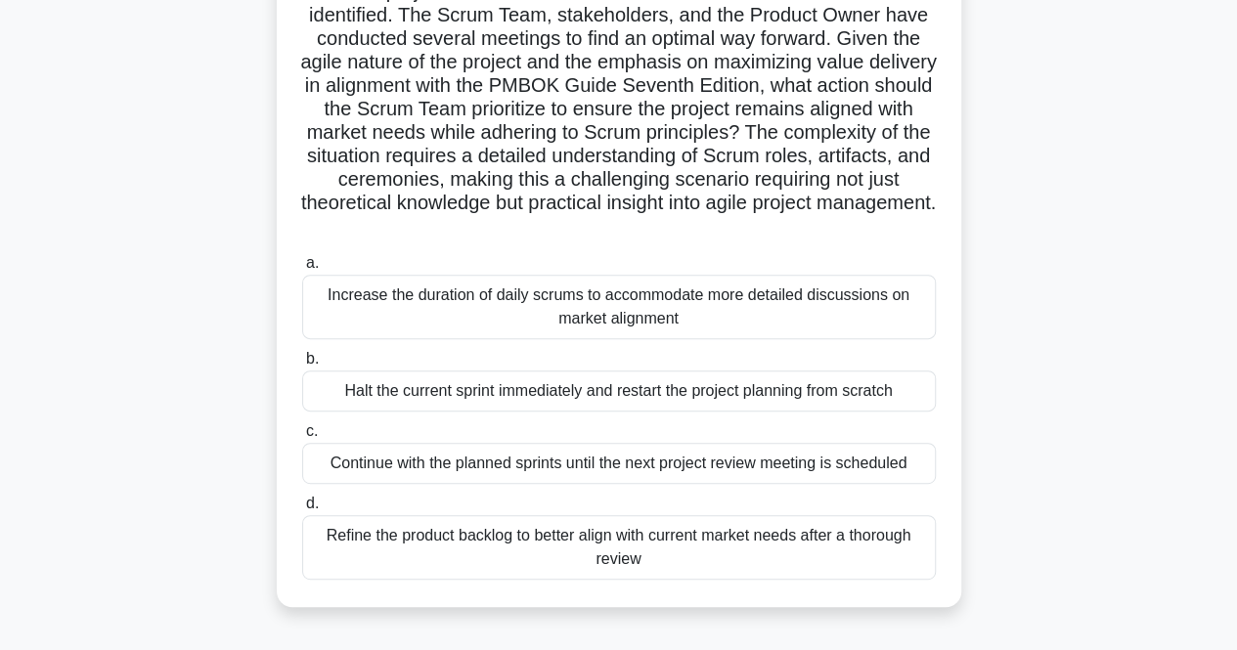
scroll to position [217, 0]
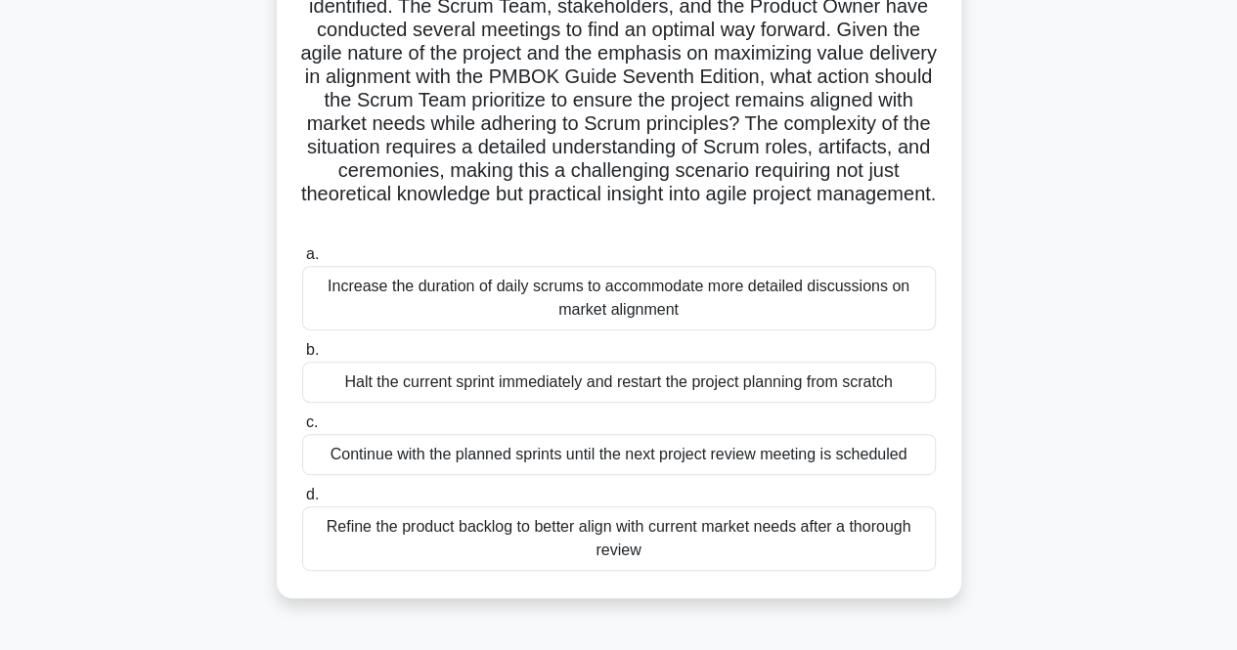
click at [675, 549] on div "Refine the product backlog to better align with current market needs after a th…" at bounding box center [619, 539] width 634 height 65
click at [302, 502] on input "d. Refine the product backlog to better align with current market needs after a…" at bounding box center [302, 495] width 0 height 13
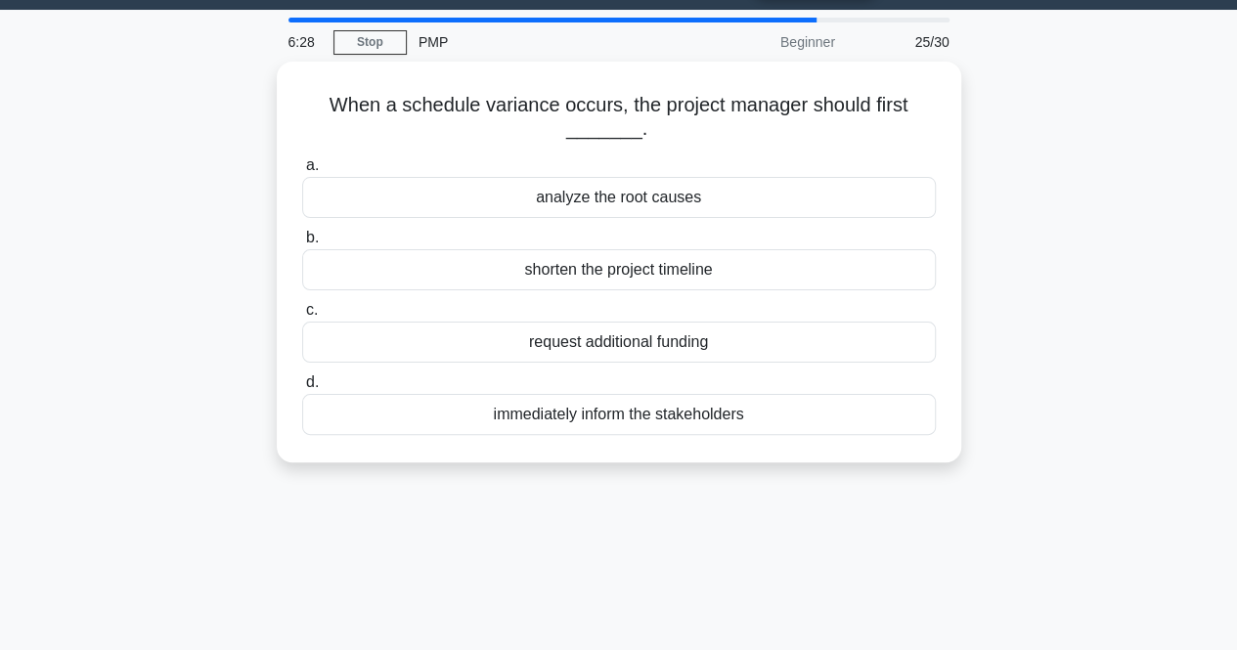
scroll to position [0, 0]
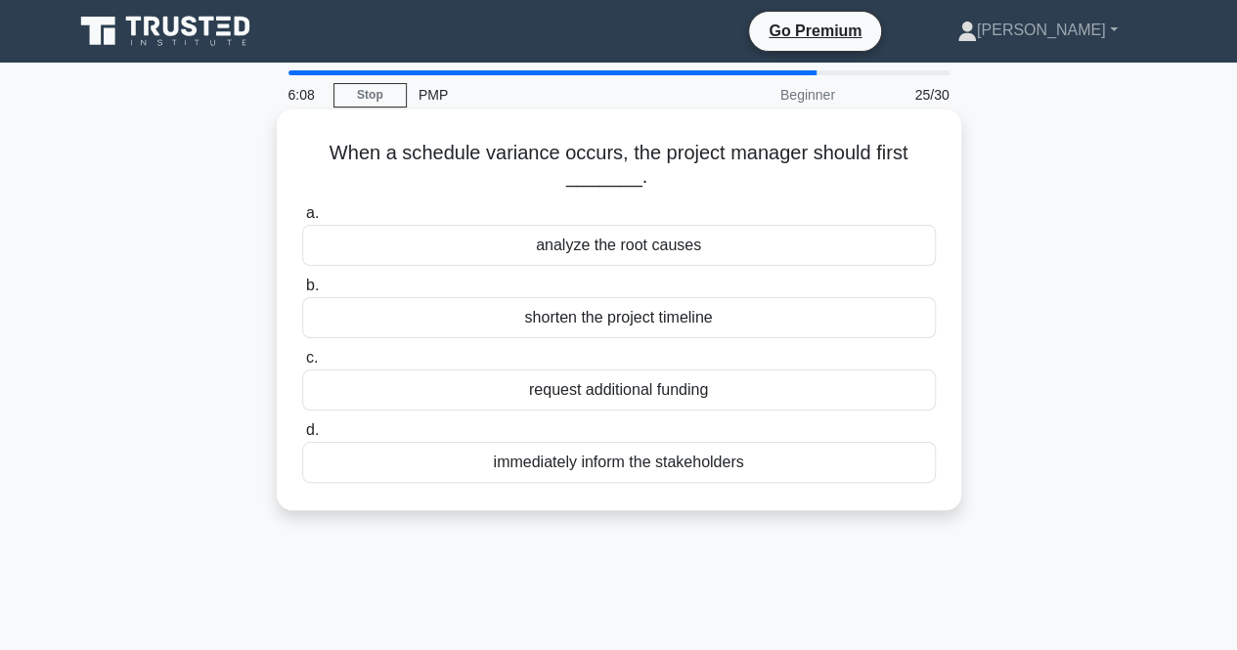
click at [679, 247] on div "analyze the root causes" at bounding box center [619, 245] width 634 height 41
click at [302, 220] on input "a. analyze the root causes" at bounding box center [302, 213] width 0 height 13
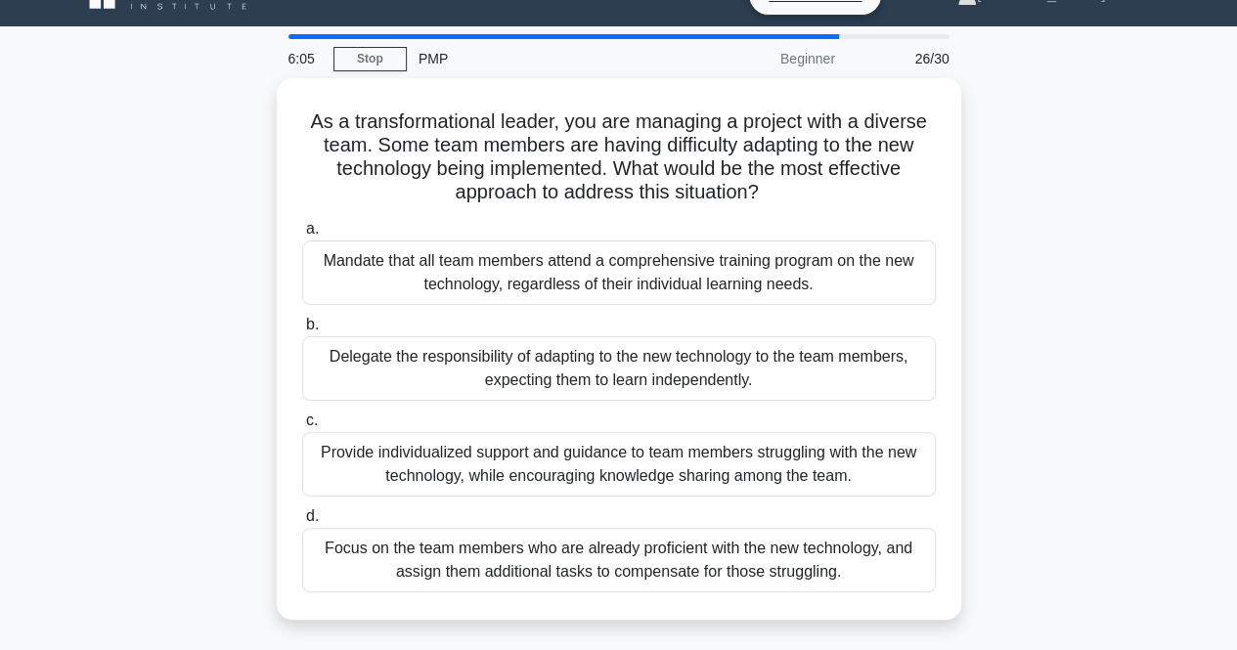
scroll to position [43, 0]
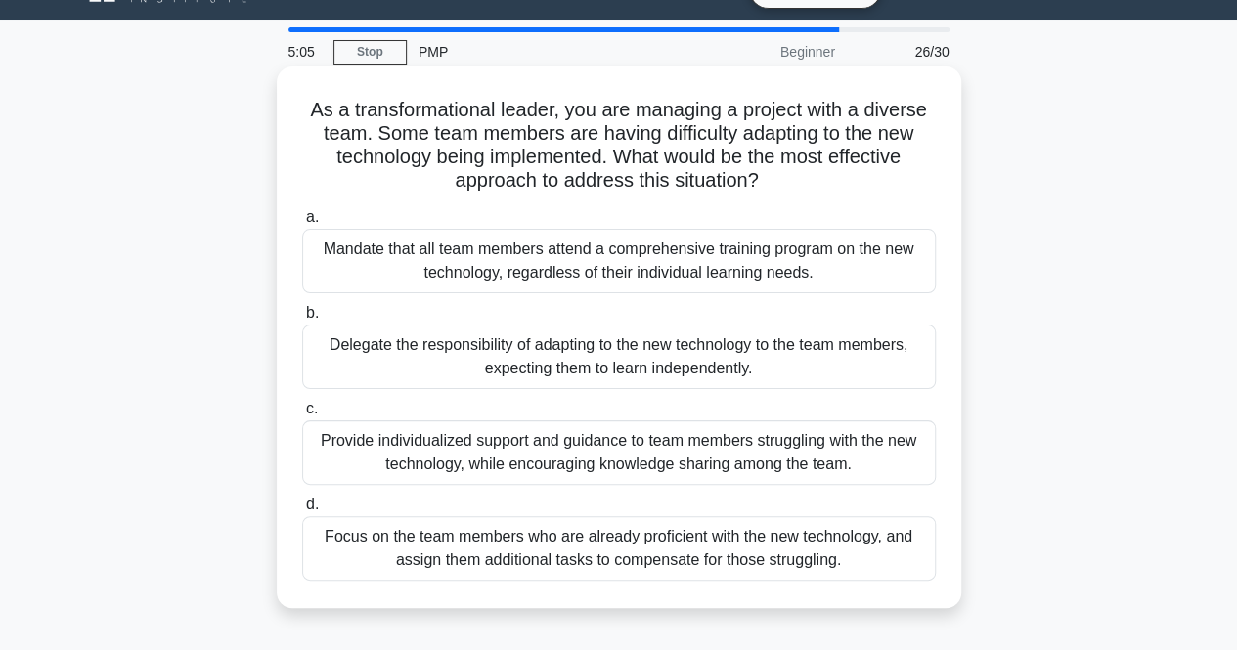
click at [792, 457] on div "Provide individualized support and guidance to team members struggling with the…" at bounding box center [619, 453] width 634 height 65
click at [302, 416] on input "c. Provide individualized support and guidance to team members struggling with …" at bounding box center [302, 409] width 0 height 13
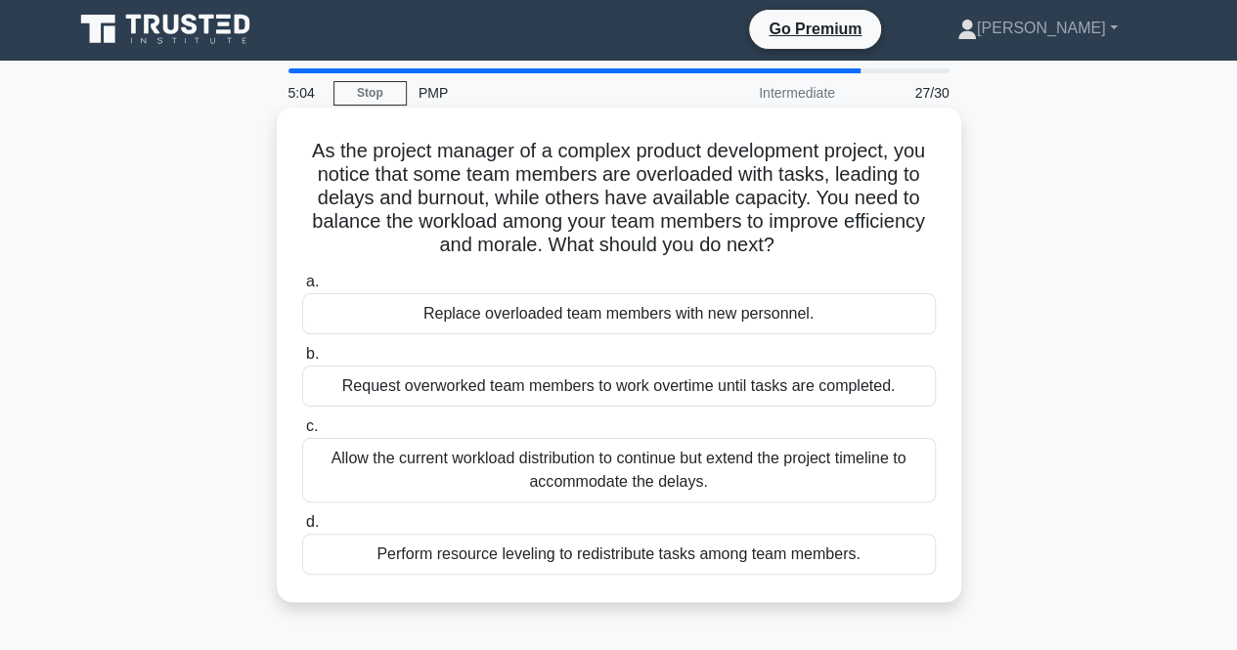
scroll to position [0, 0]
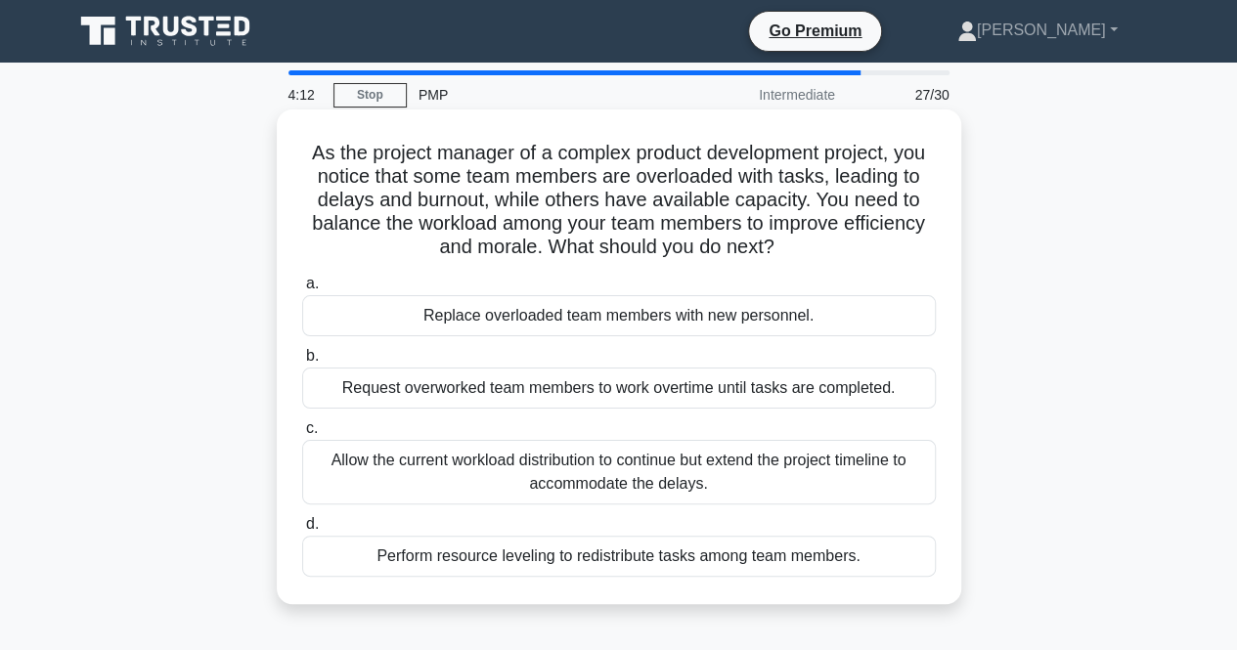
click at [785, 545] on div "Perform resource leveling to redistribute tasks among team members." at bounding box center [619, 556] width 634 height 41
click at [302, 531] on input "d. Perform resource leveling to redistribute tasks among team members." at bounding box center [302, 524] width 0 height 13
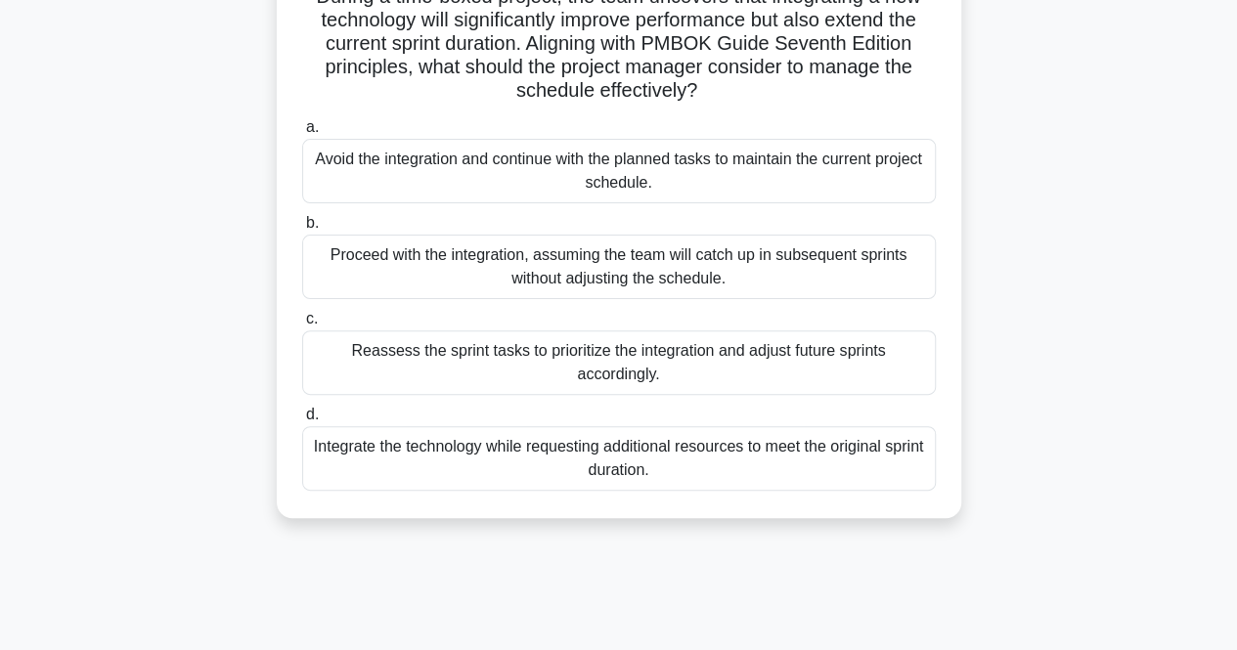
scroll to position [166, 0]
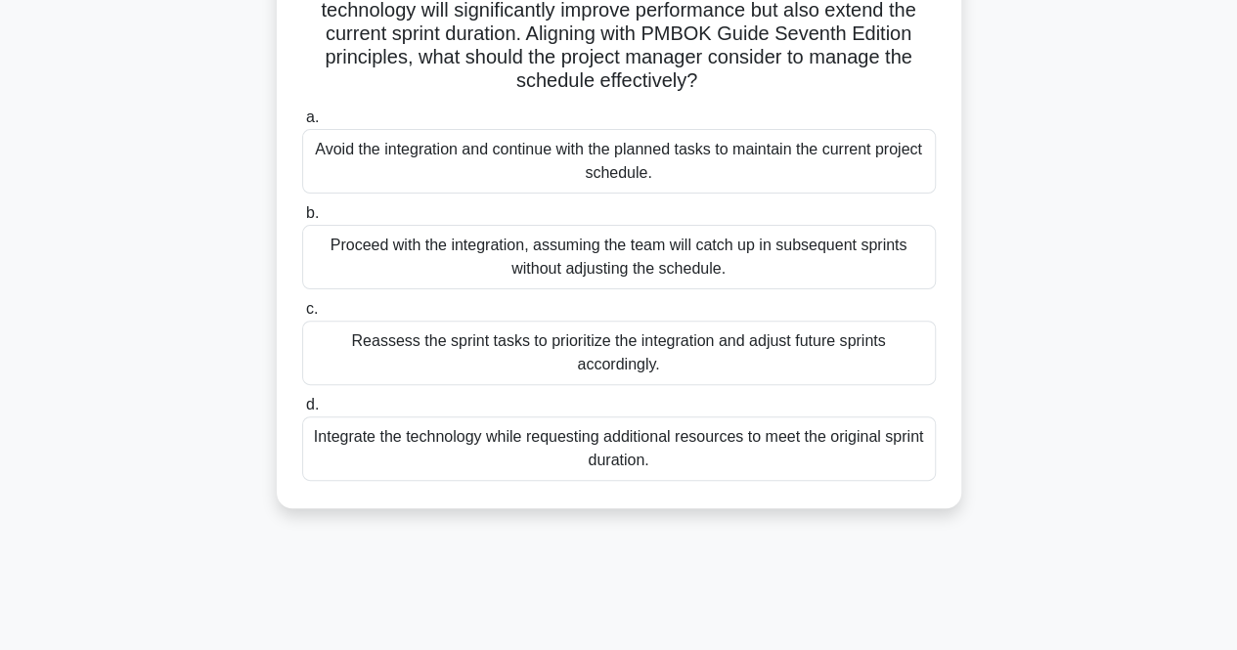
click at [732, 358] on div "Reassess the sprint tasks to prioritize the integration and adjust future sprin…" at bounding box center [619, 353] width 634 height 65
click at [302, 316] on input "c. Reassess the sprint tasks to prioritize the integration and adjust future sp…" at bounding box center [302, 309] width 0 height 13
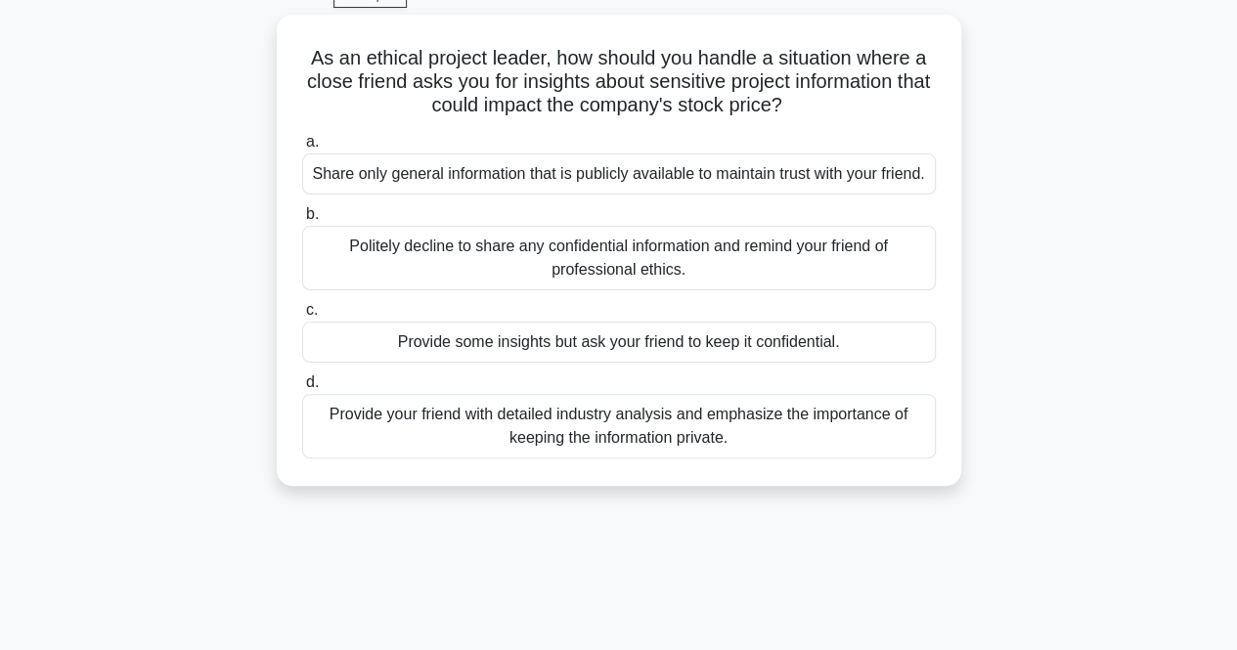
scroll to position [0, 0]
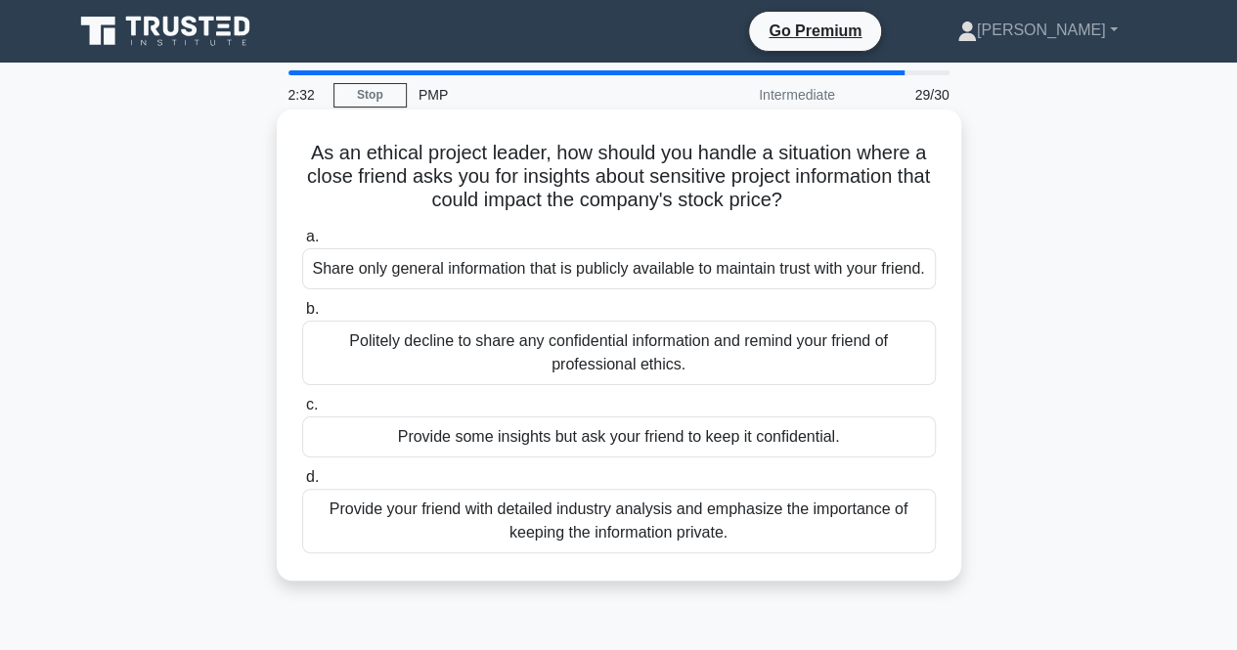
click at [616, 347] on div "Politely decline to share any confidential information and remind your friend o…" at bounding box center [619, 353] width 634 height 65
click at [302, 316] on input "b. Politely decline to share any confidential information and remind your frien…" at bounding box center [302, 309] width 0 height 13
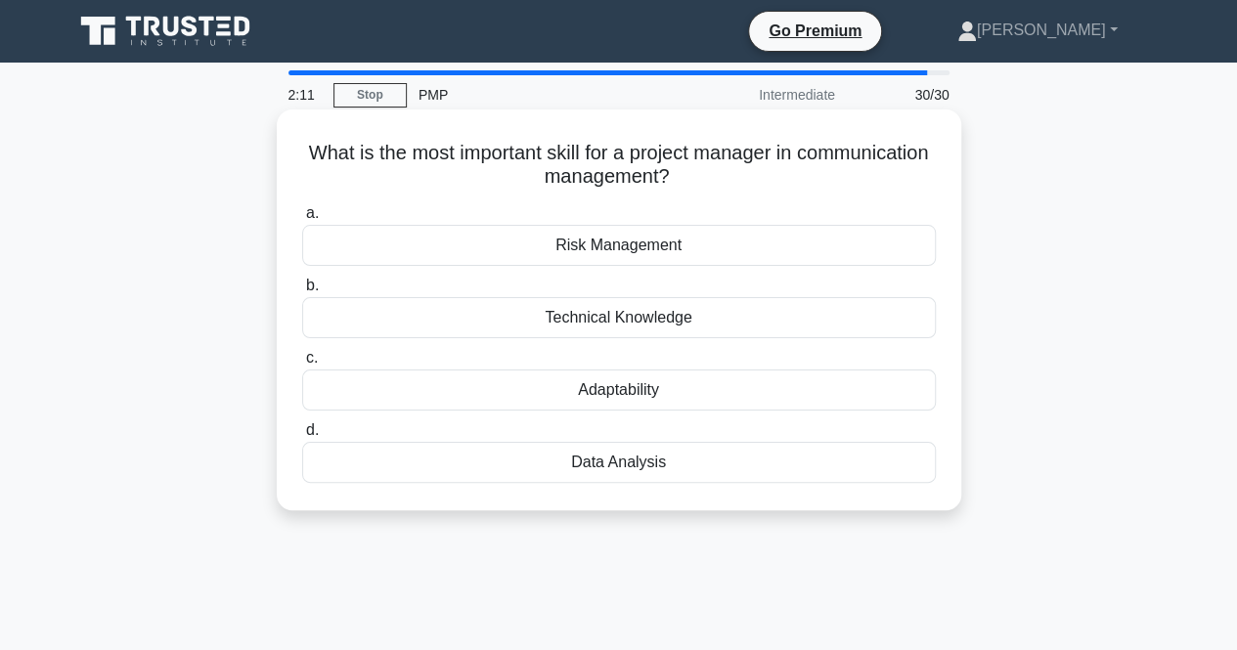
click at [617, 383] on div "Adaptability" at bounding box center [619, 390] width 634 height 41
click at [302, 365] on input "c. Adaptability" at bounding box center [302, 358] width 0 height 13
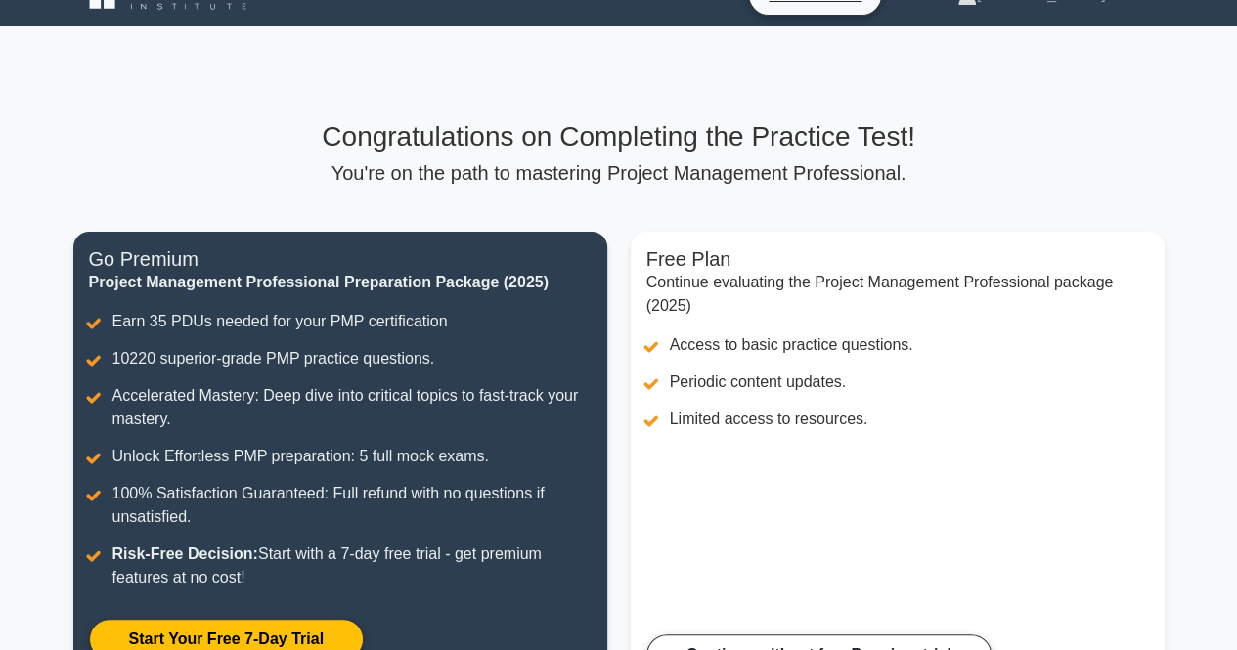
scroll to position [409, 0]
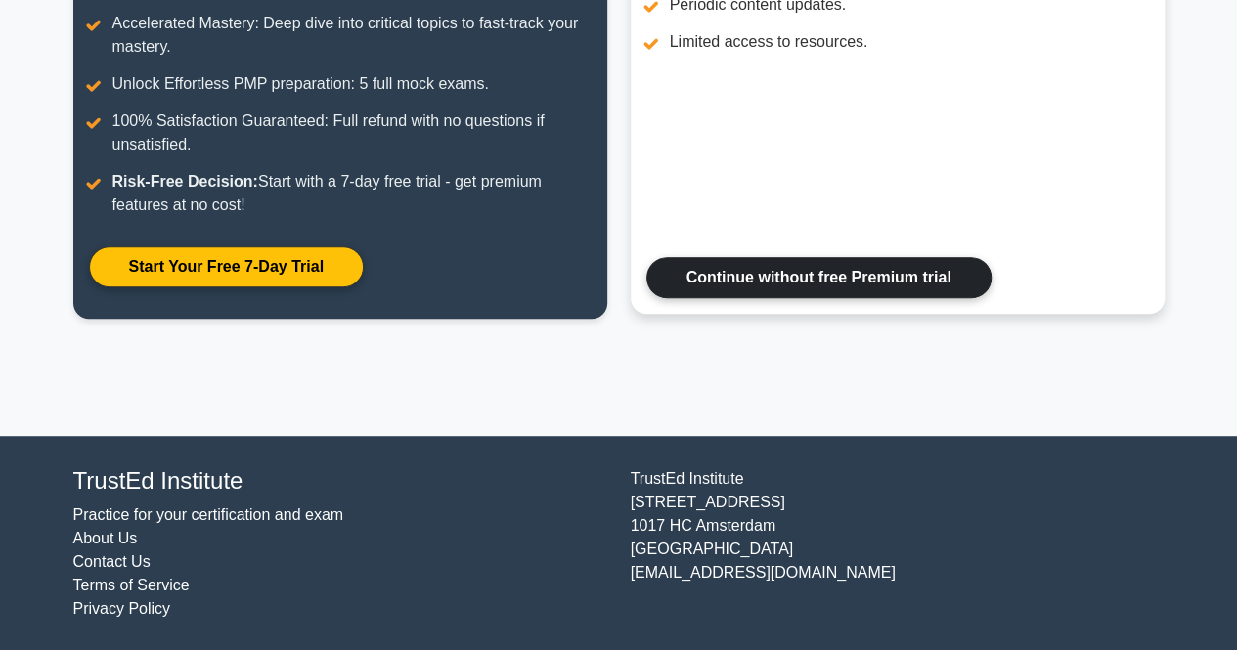
click at [839, 268] on link "Continue without free Premium trial" at bounding box center [818, 277] width 345 height 41
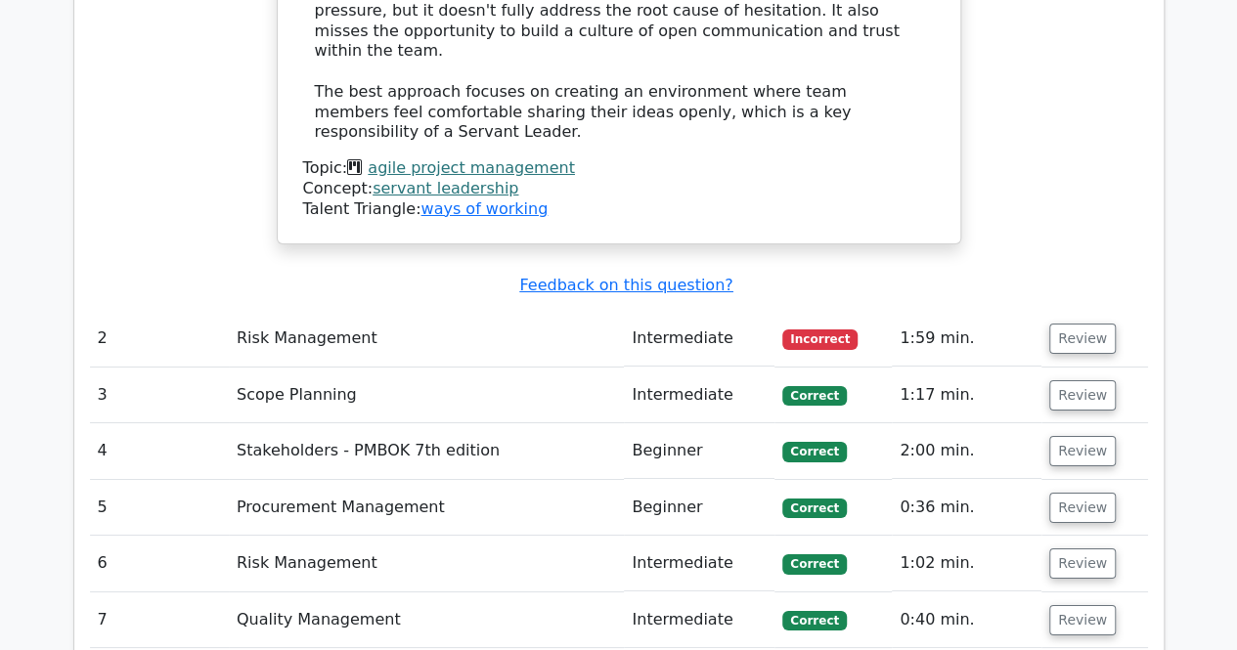
scroll to position [3434, 0]
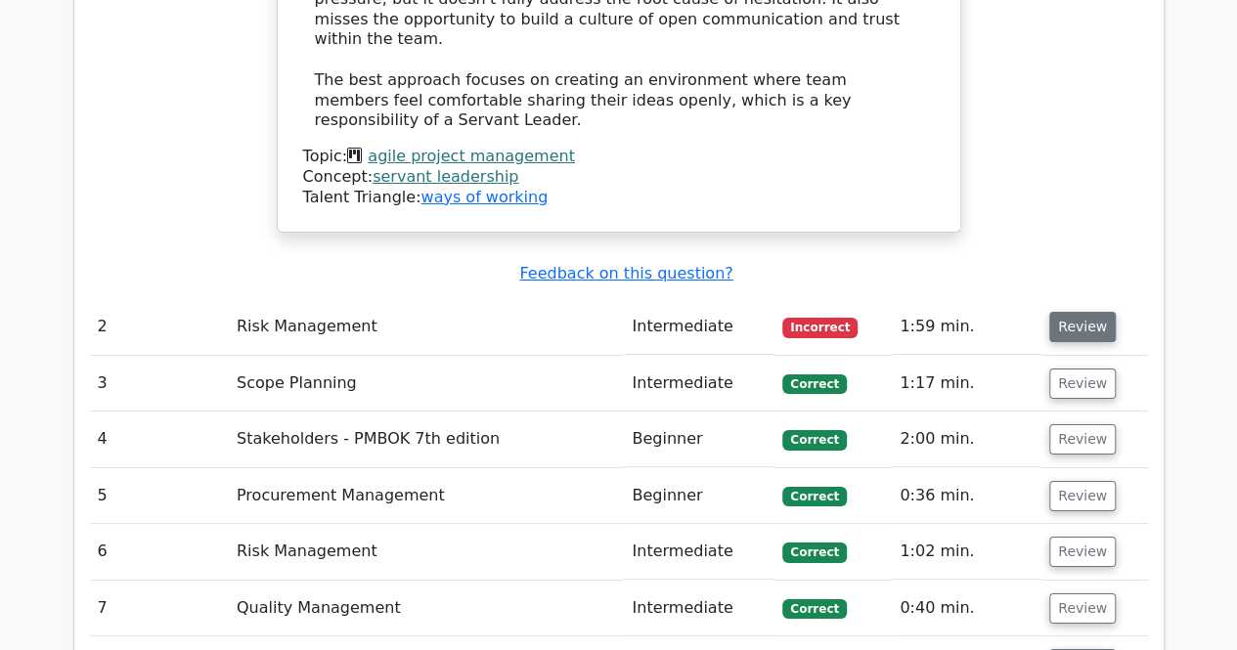
click at [1071, 312] on button "Review" at bounding box center [1082, 327] width 67 height 30
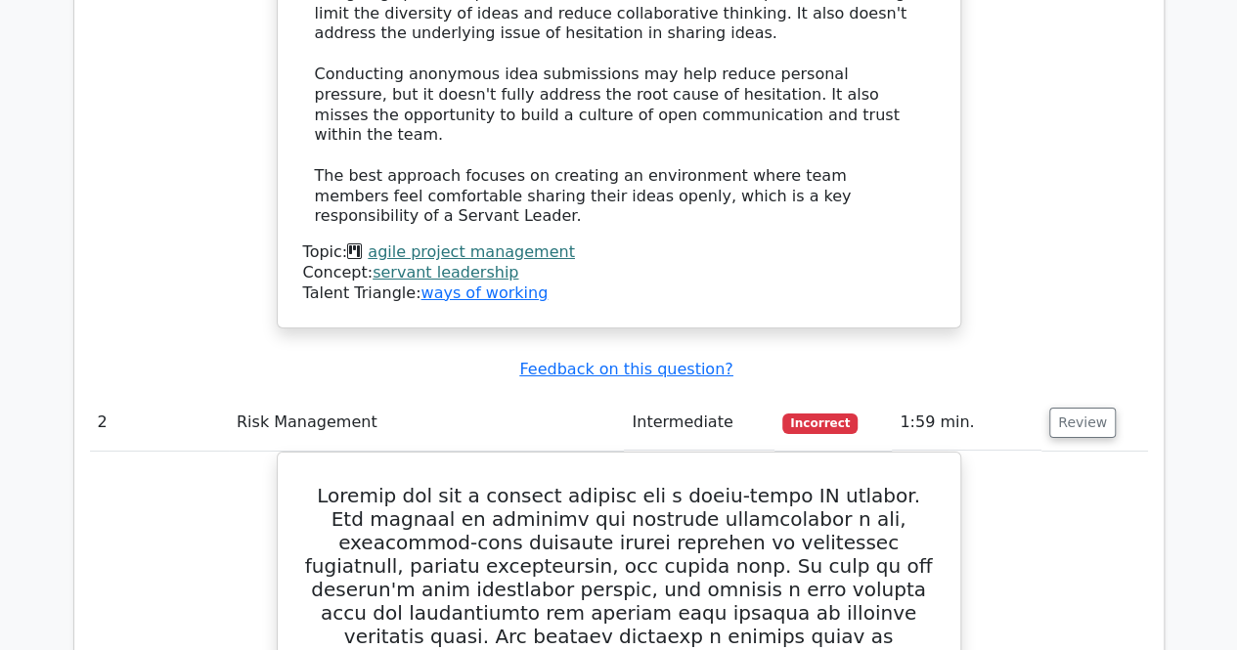
scroll to position [3335, 0]
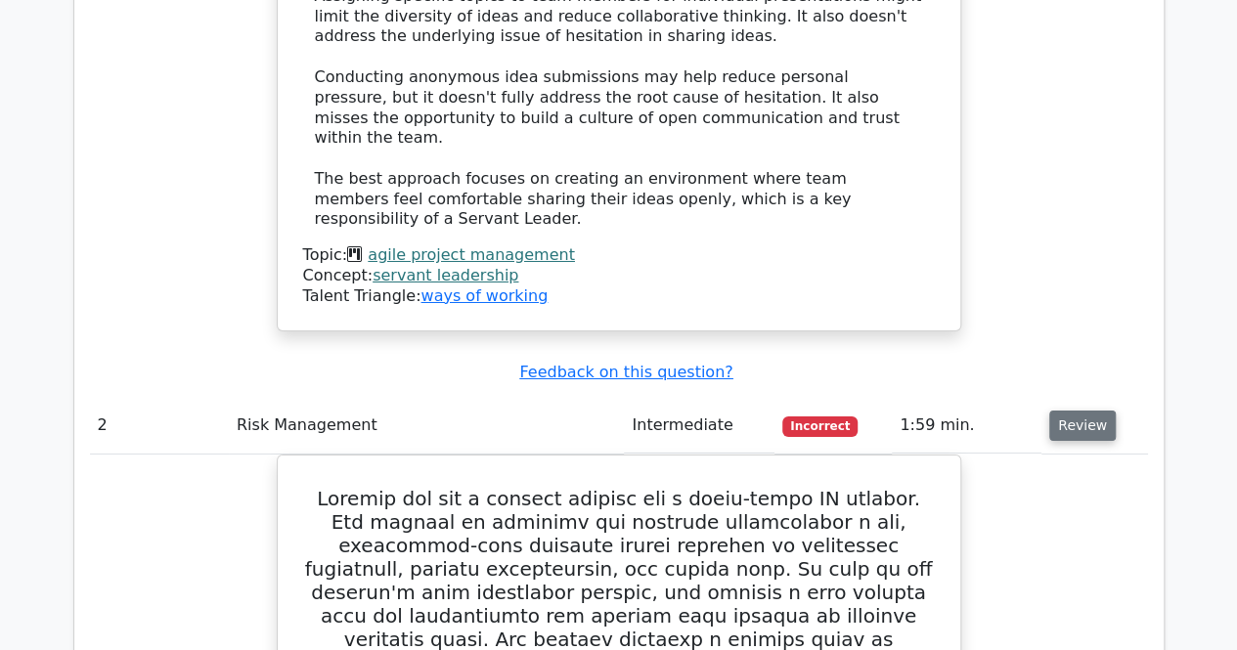
click at [1079, 411] on button "Review" at bounding box center [1082, 426] width 67 height 30
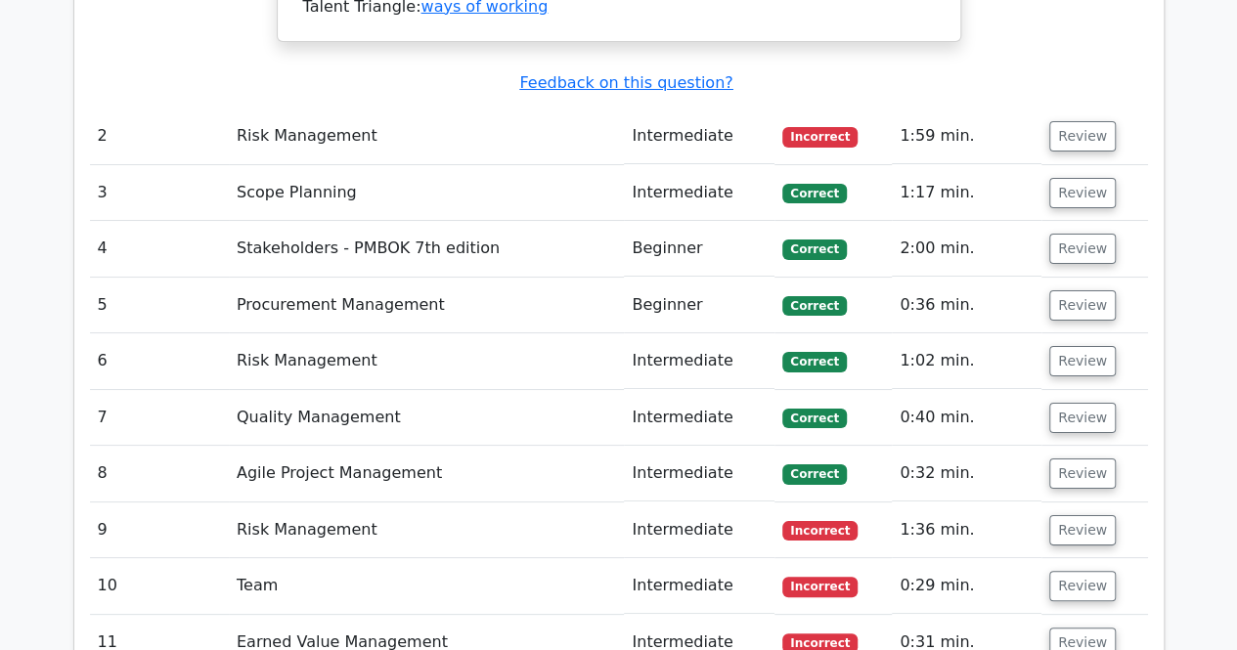
scroll to position [3662, 0]
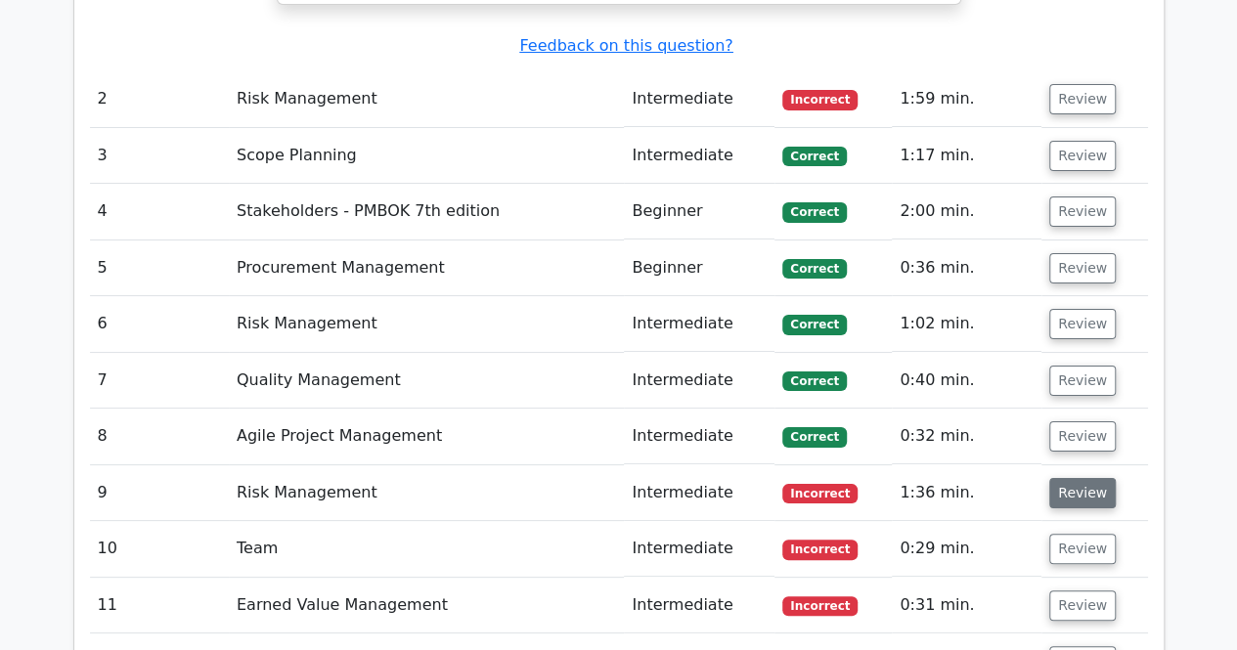
click at [1089, 478] on button "Review" at bounding box center [1082, 493] width 67 height 30
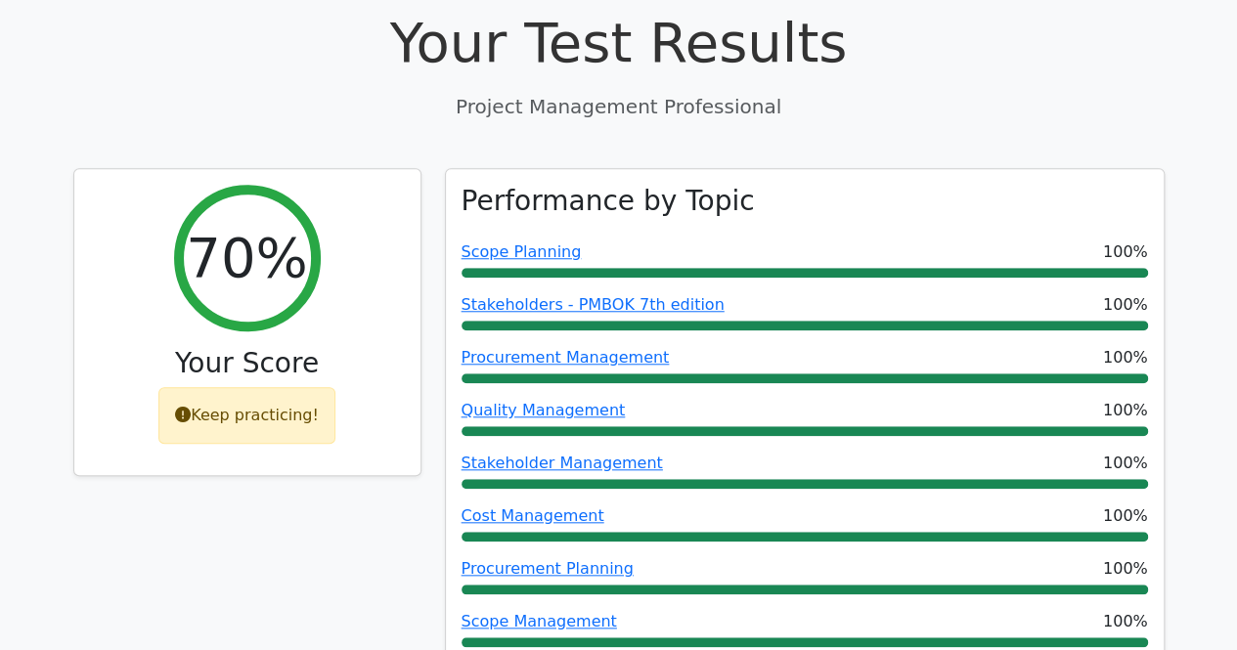
scroll to position [0, 0]
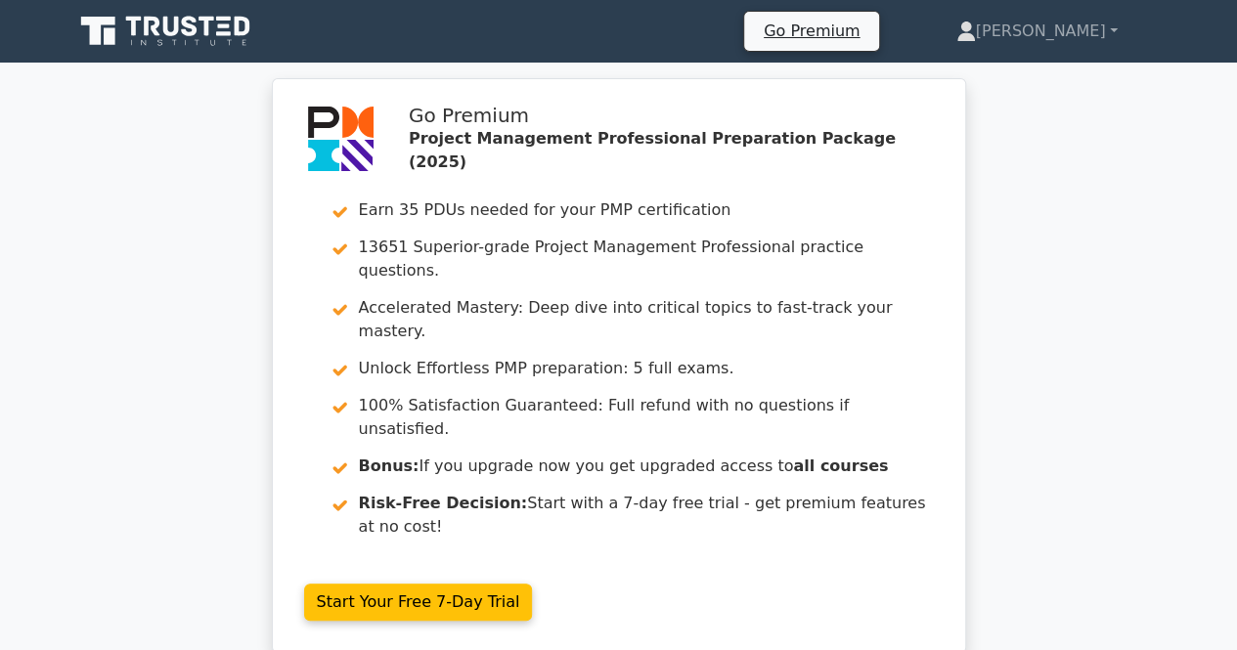
click at [168, 19] on icon at bounding box center [167, 31] width 188 height 37
